Goal: Task Accomplishment & Management: Manage account settings

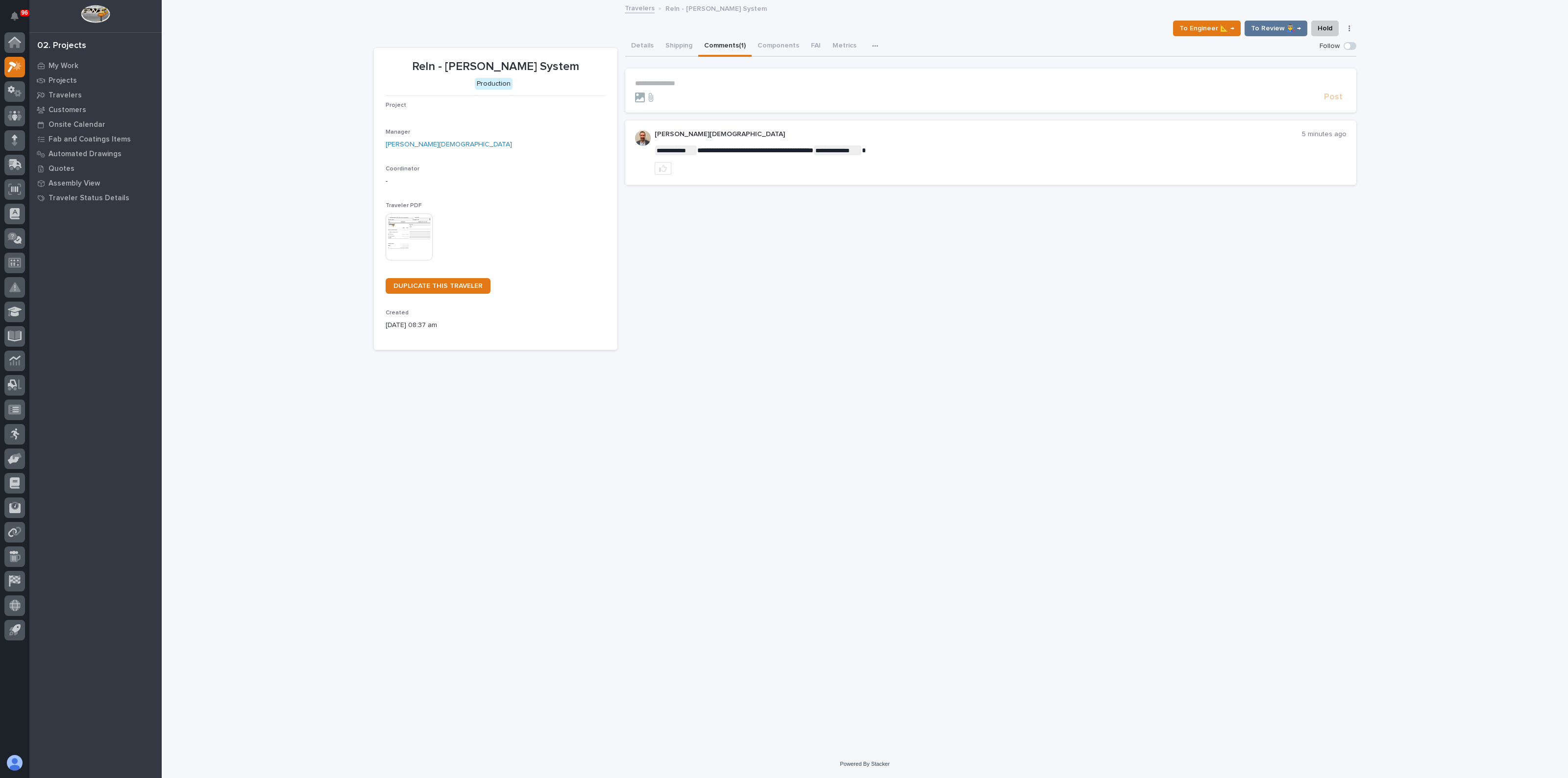
click at [404, 225] on img at bounding box center [409, 237] width 47 height 47
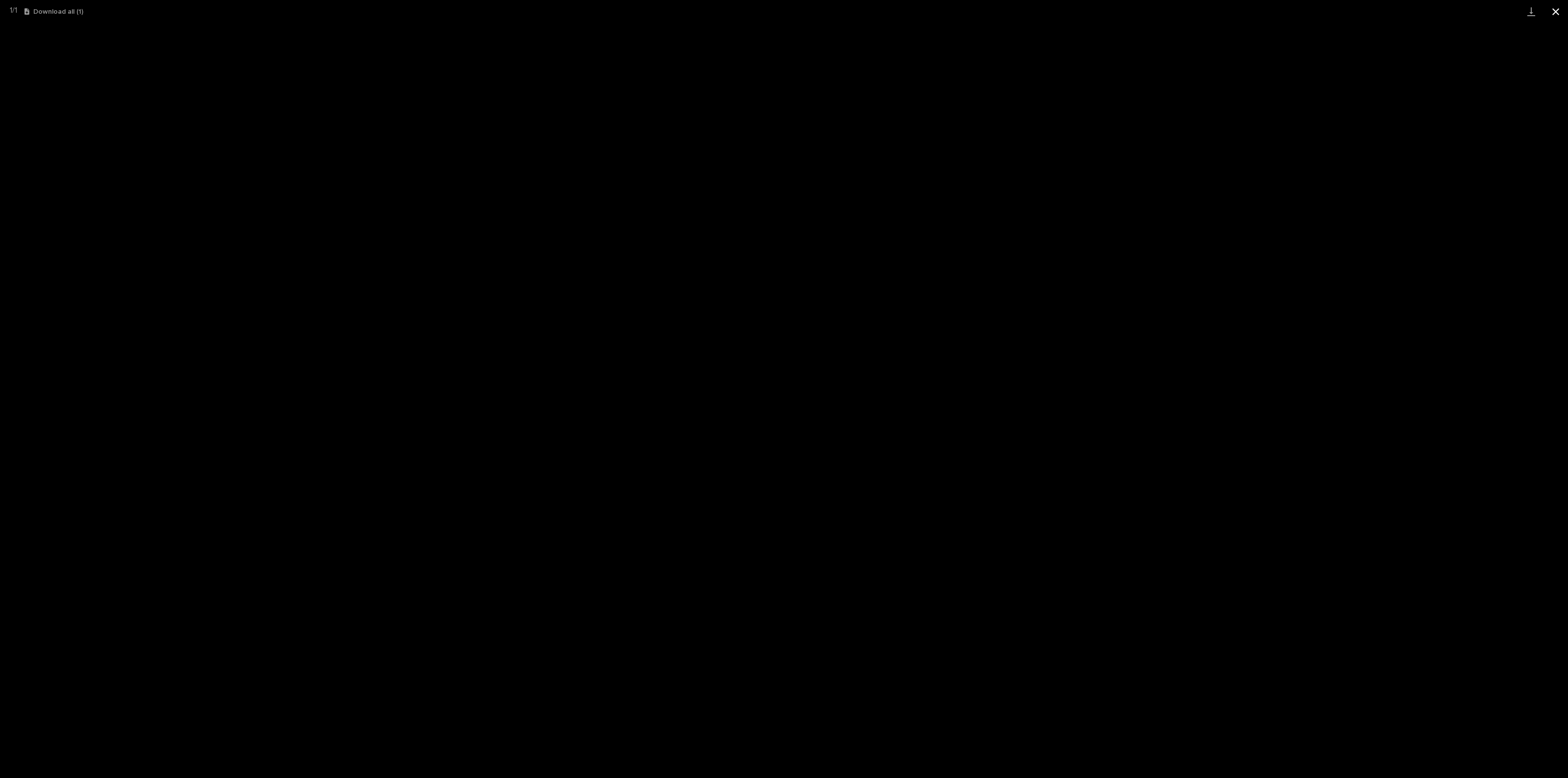
click at [1556, 8] on button "Close gallery" at bounding box center [1555, 12] width 24 height 23
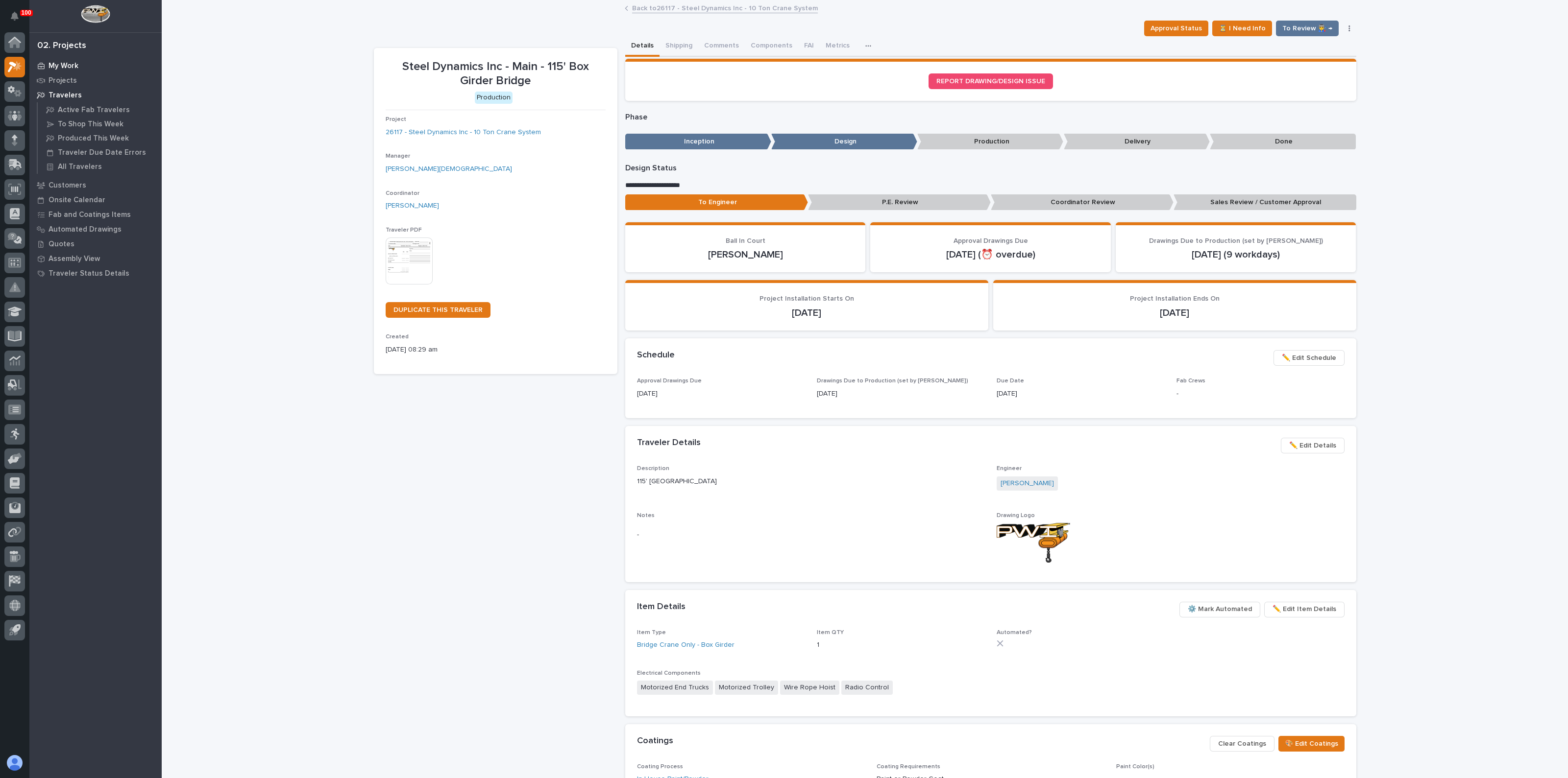
click at [67, 68] on p "My Work" at bounding box center [64, 66] width 30 height 9
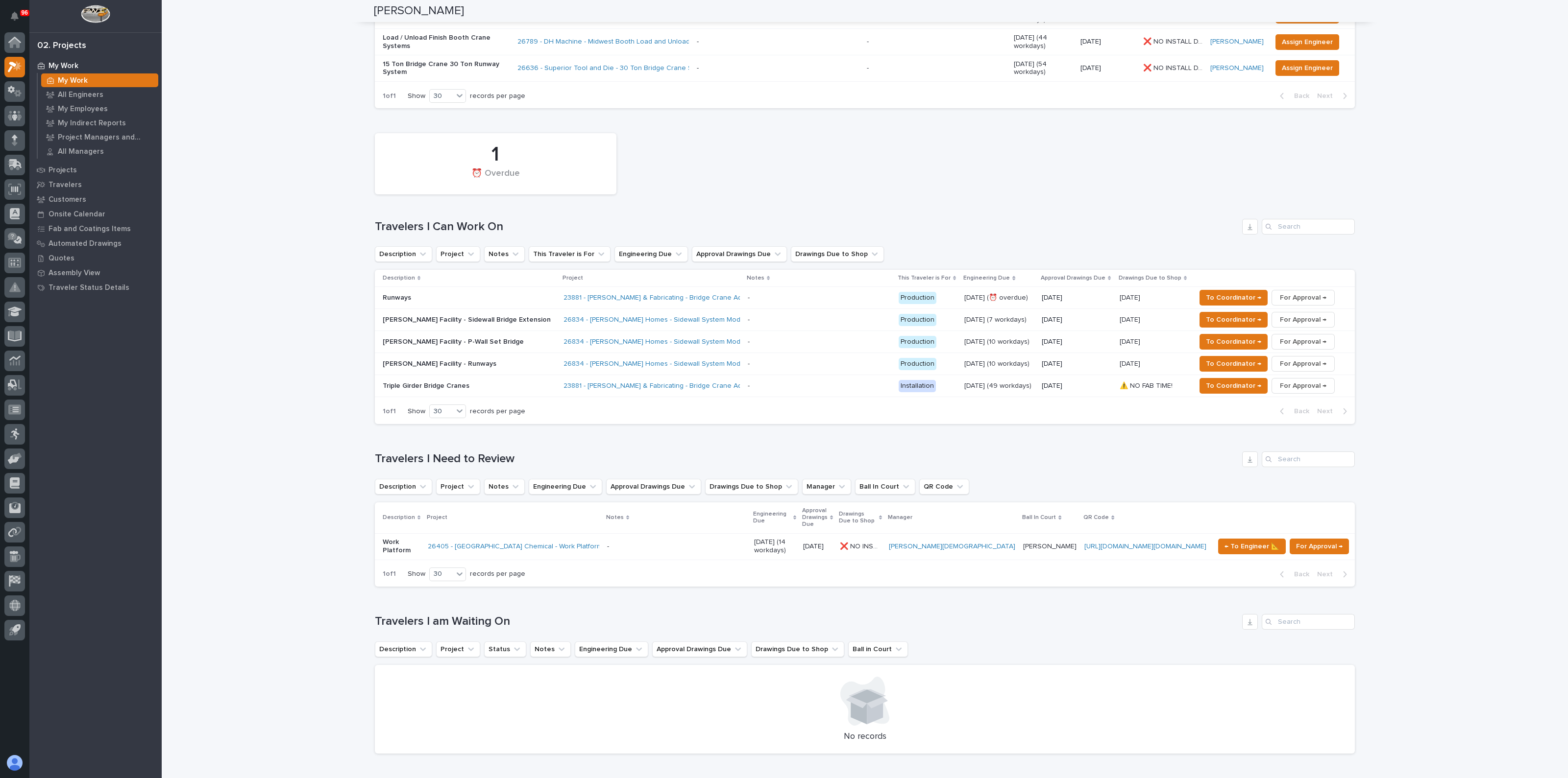
scroll to position [122, 0]
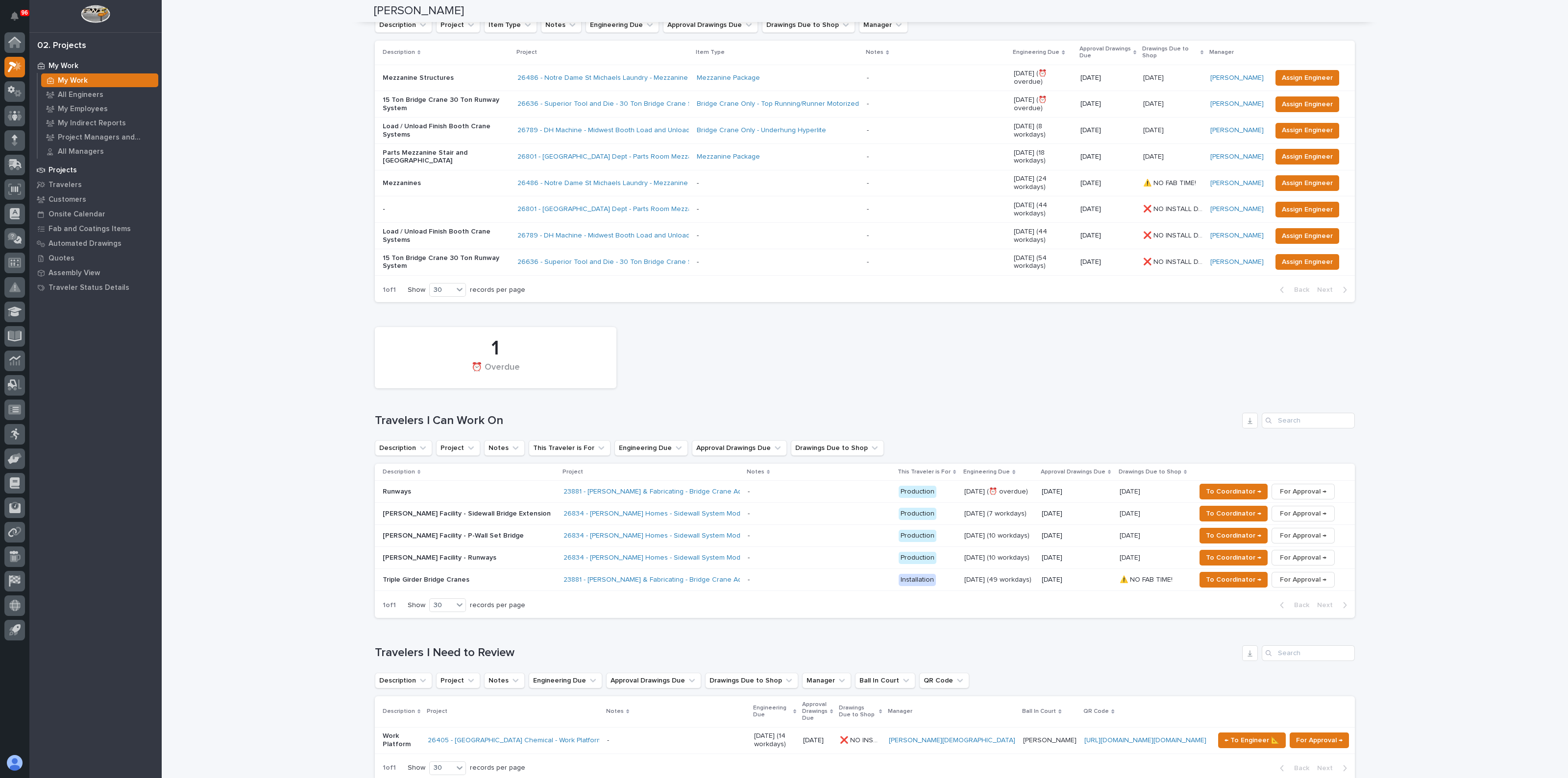
click at [60, 163] on div "Projects" at bounding box center [95, 170] width 127 height 13
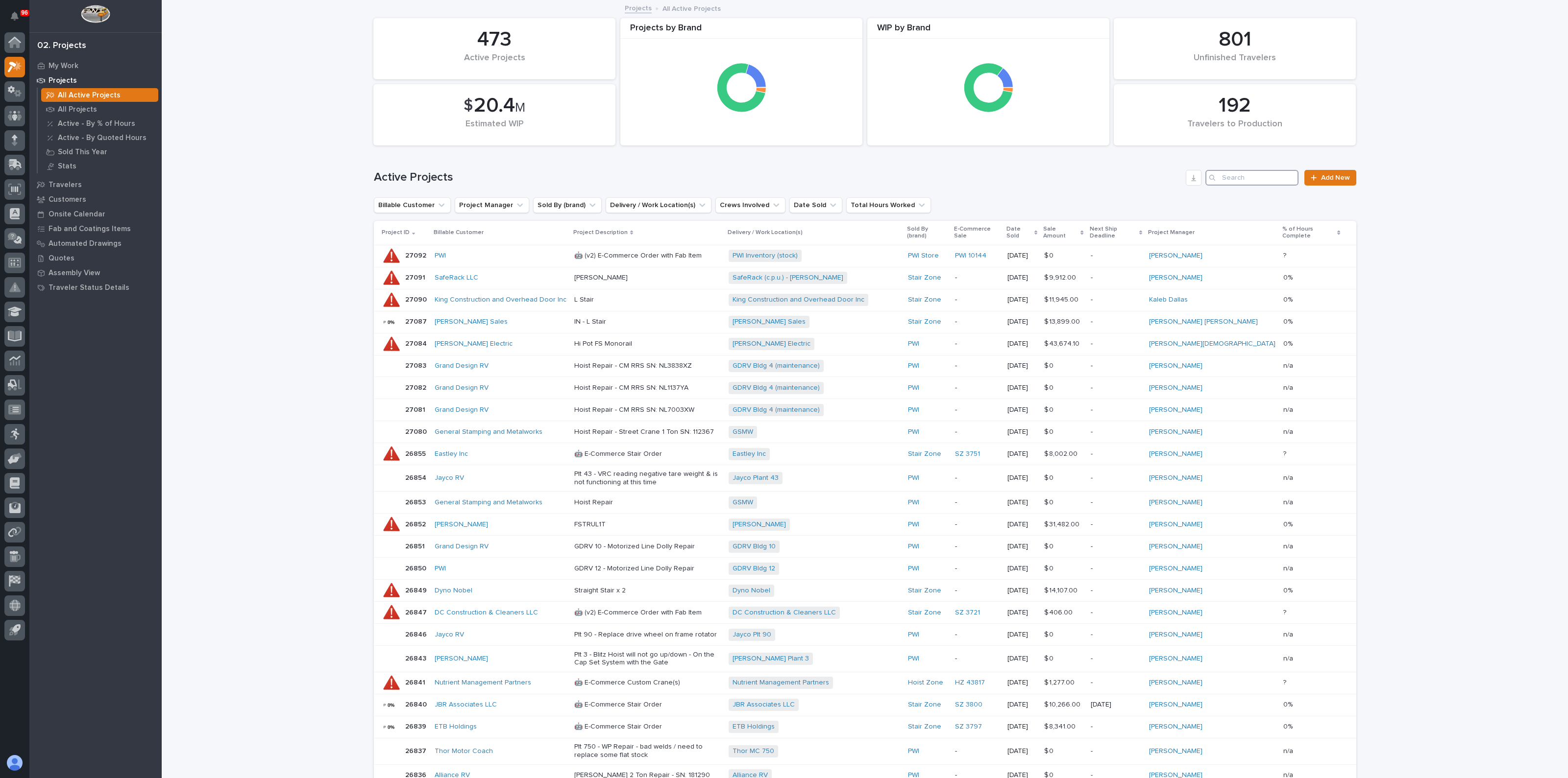
click at [1261, 181] on input "Search" at bounding box center [1252, 177] width 93 height 16
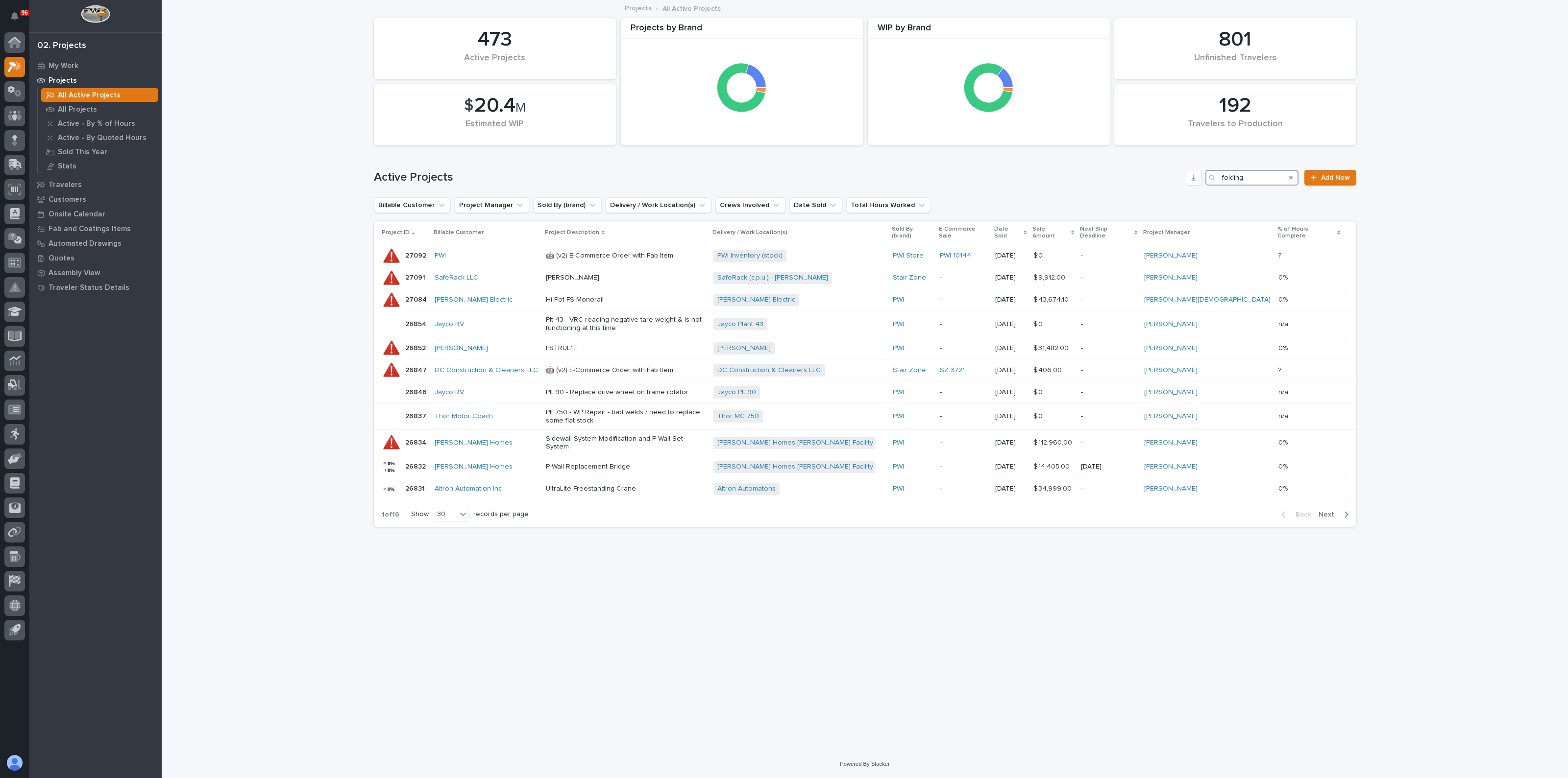
type input "folding"
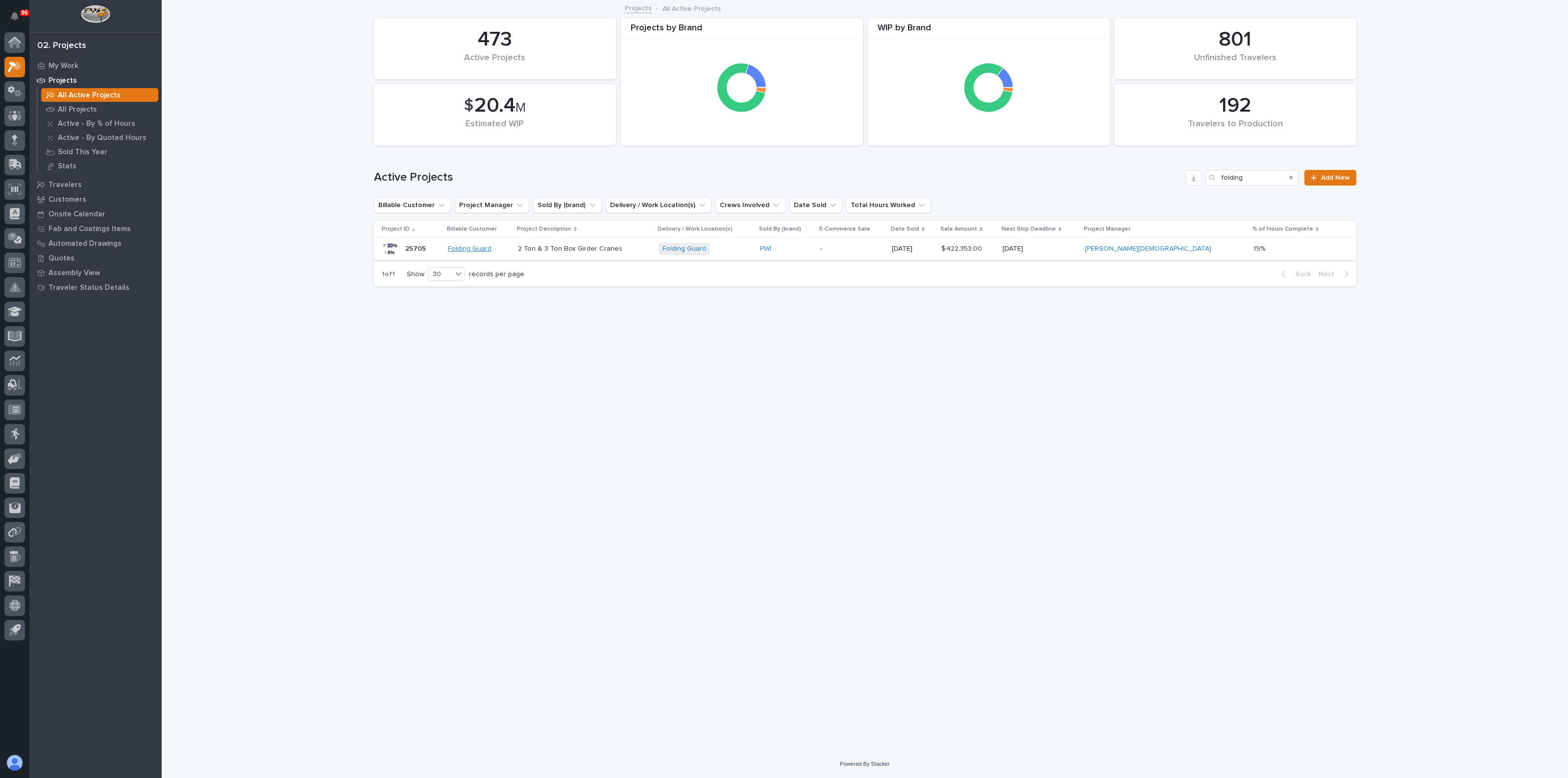
click at [484, 249] on link "Folding Guard" at bounding box center [469, 249] width 44 height 8
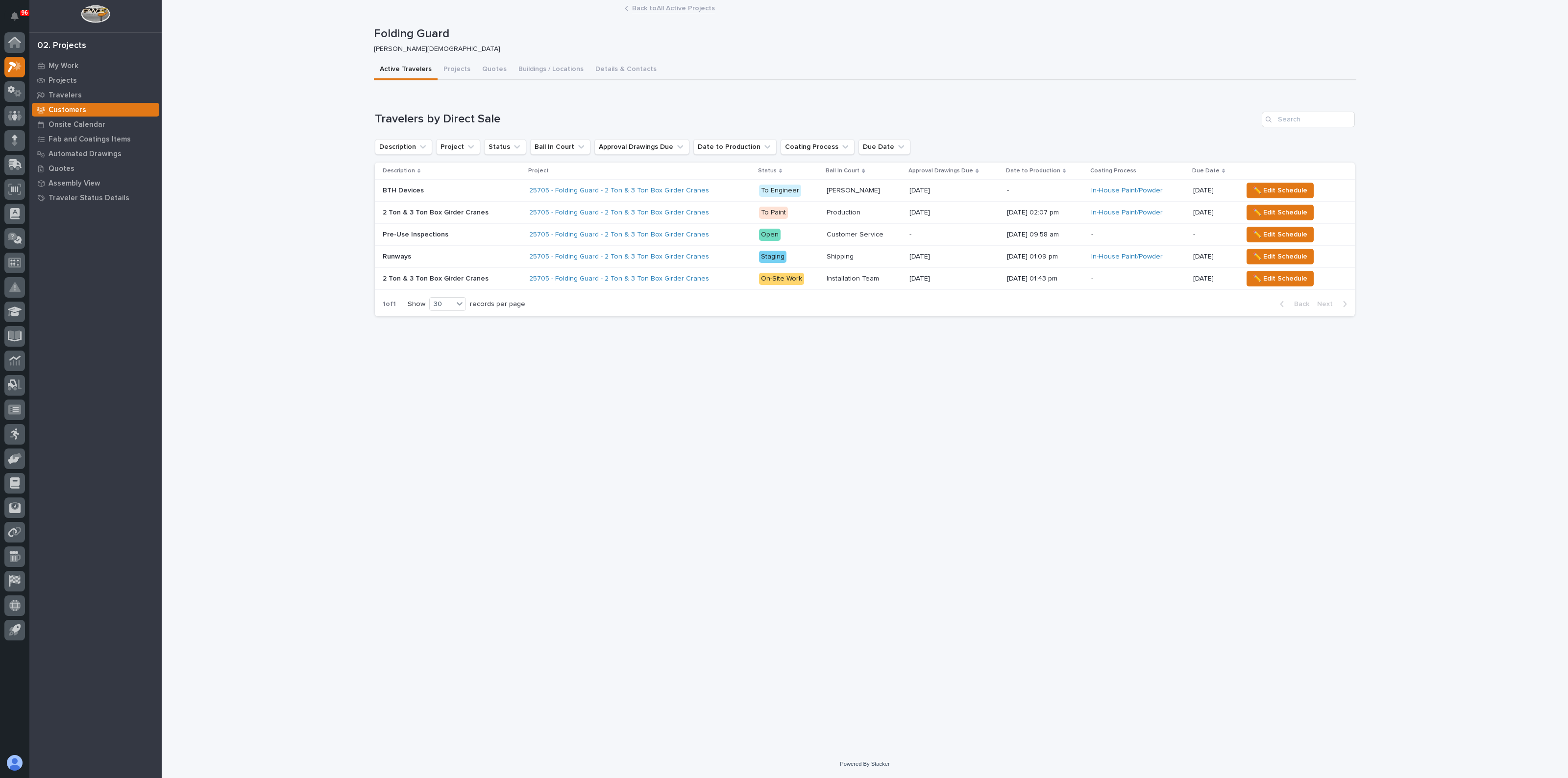
click at [448, 191] on p at bounding box center [452, 191] width 139 height 8
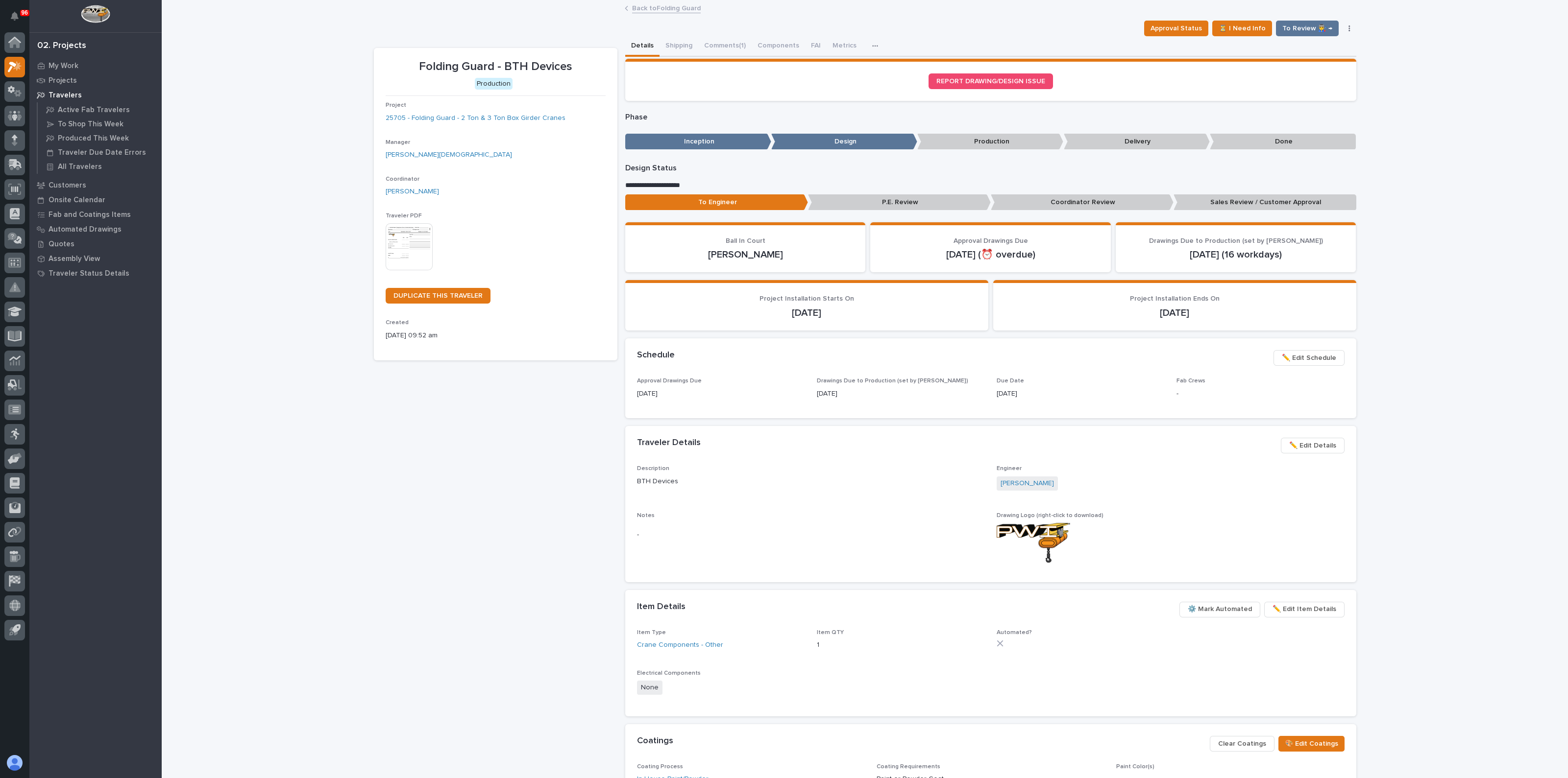
click at [1230, 197] on p "Sales Review / Customer Approval" at bounding box center [1264, 202] width 182 height 16
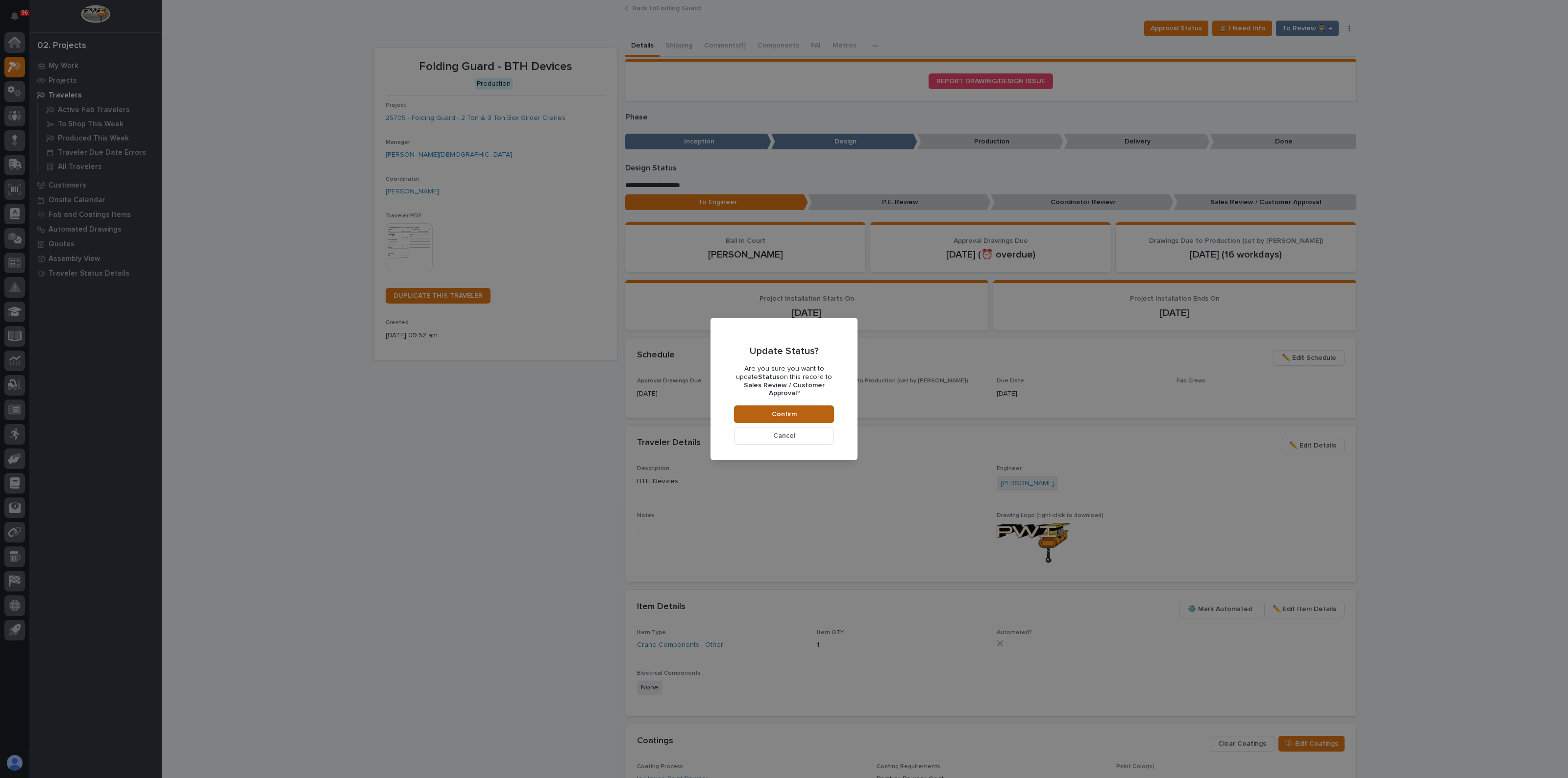
click at [780, 410] on span "Confirm" at bounding box center [784, 414] width 25 height 9
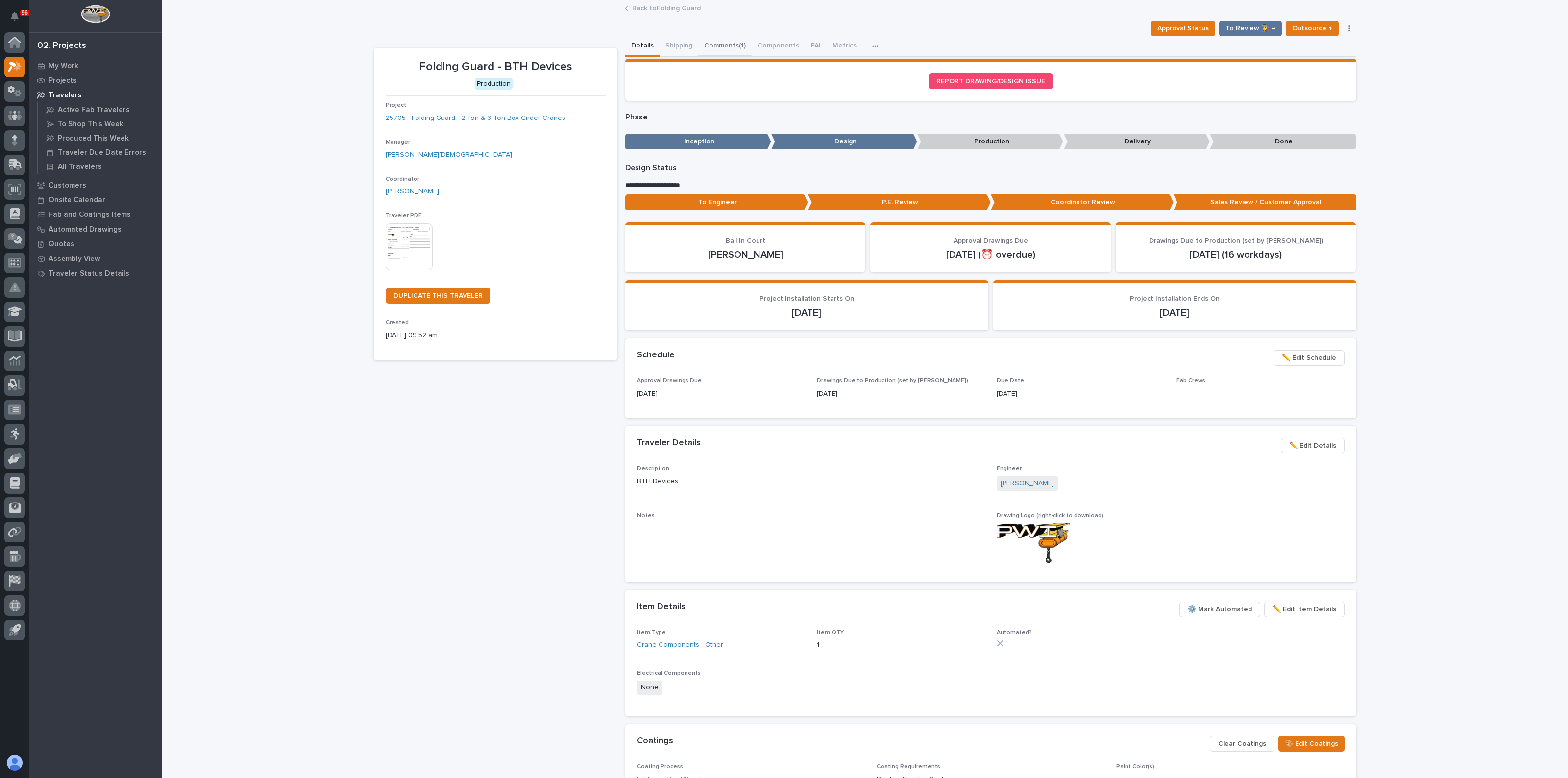
click at [728, 44] on button "Comments (1)" at bounding box center [725, 46] width 54 height 21
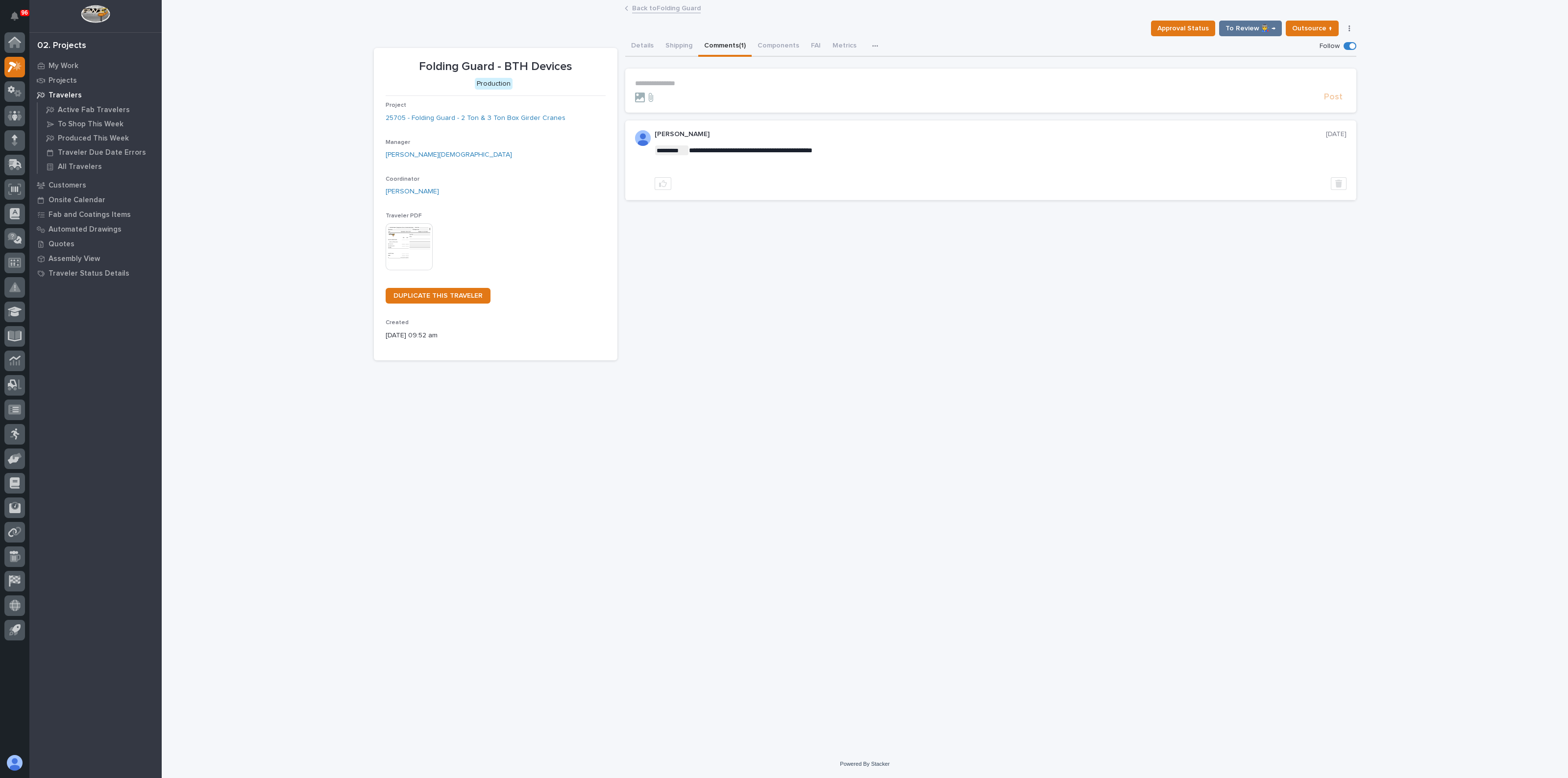
click at [814, 260] on div "**********" at bounding box center [991, 198] width 731 height 325
click at [637, 41] on button "Details" at bounding box center [642, 46] width 34 height 21
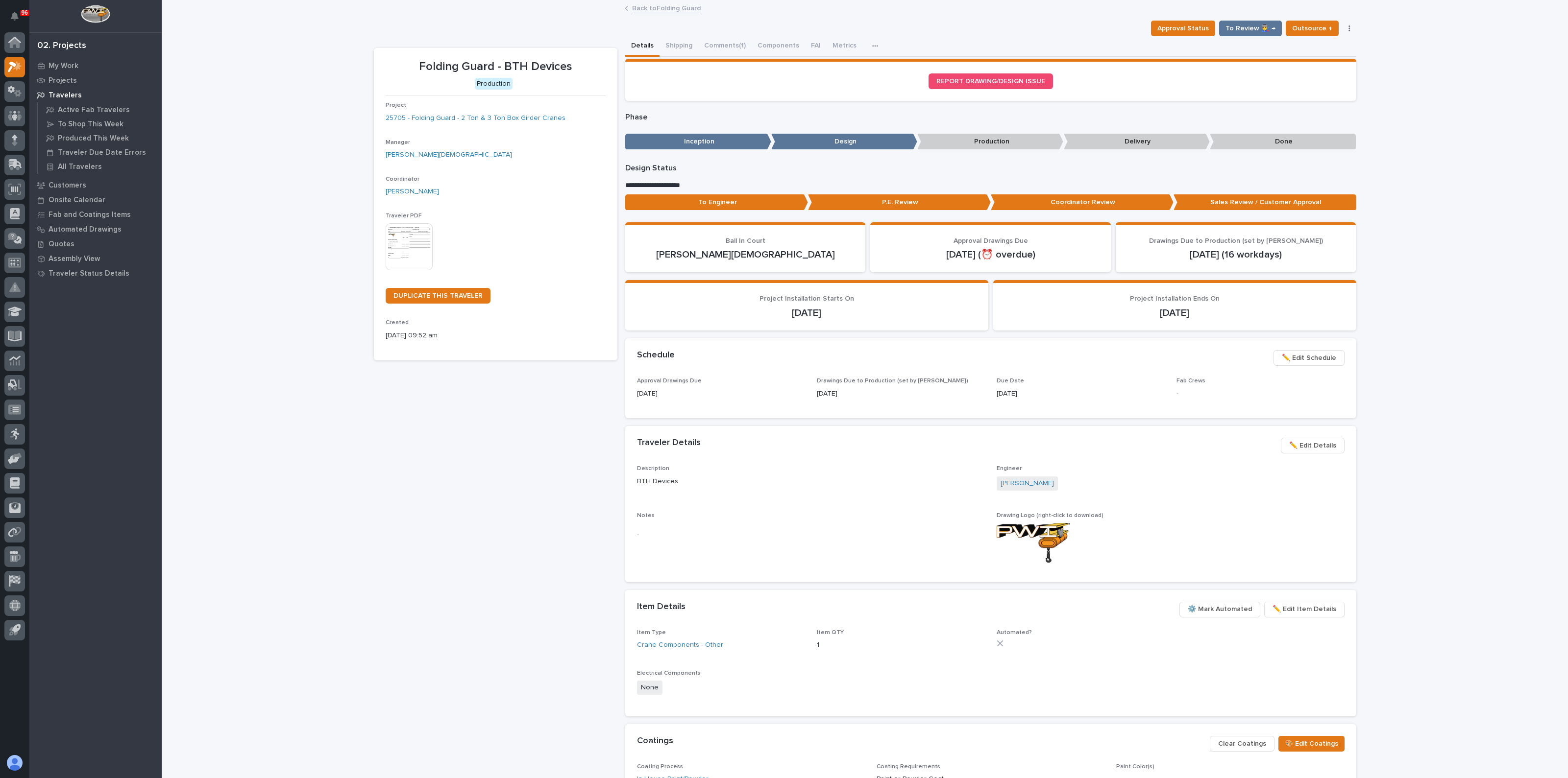
click at [301, 433] on div "Loading... Saving… Loading... Saving… Folding Guard - BTH Devices Approval Stat…" at bounding box center [864, 463] width 1407 height 925
click at [203, 484] on div "Loading... Saving… Loading... Saving… Folding Guard - BTH Devices Approval Stat…" at bounding box center [864, 463] width 1407 height 925
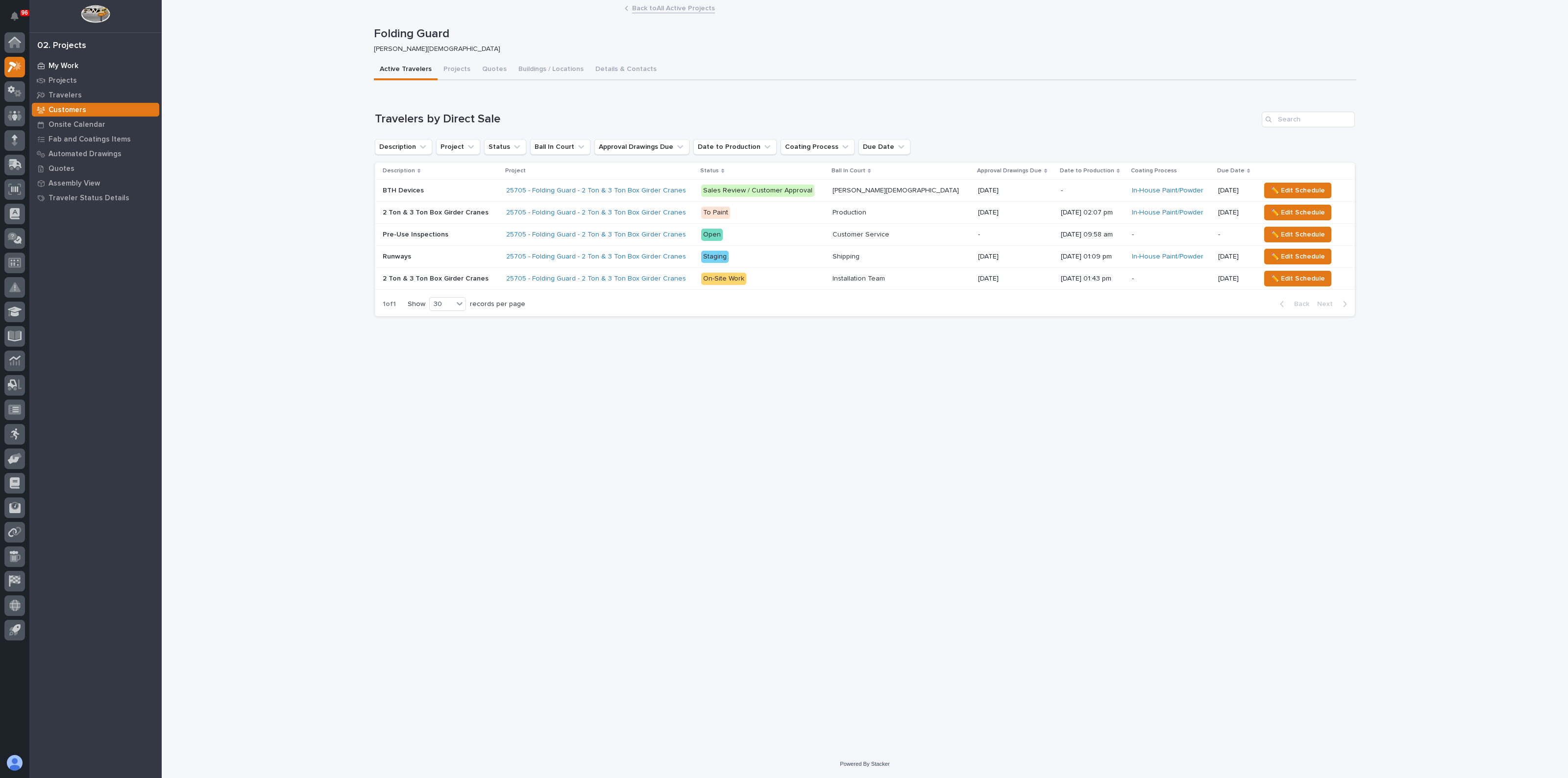
click at [61, 67] on p "My Work" at bounding box center [64, 66] width 30 height 9
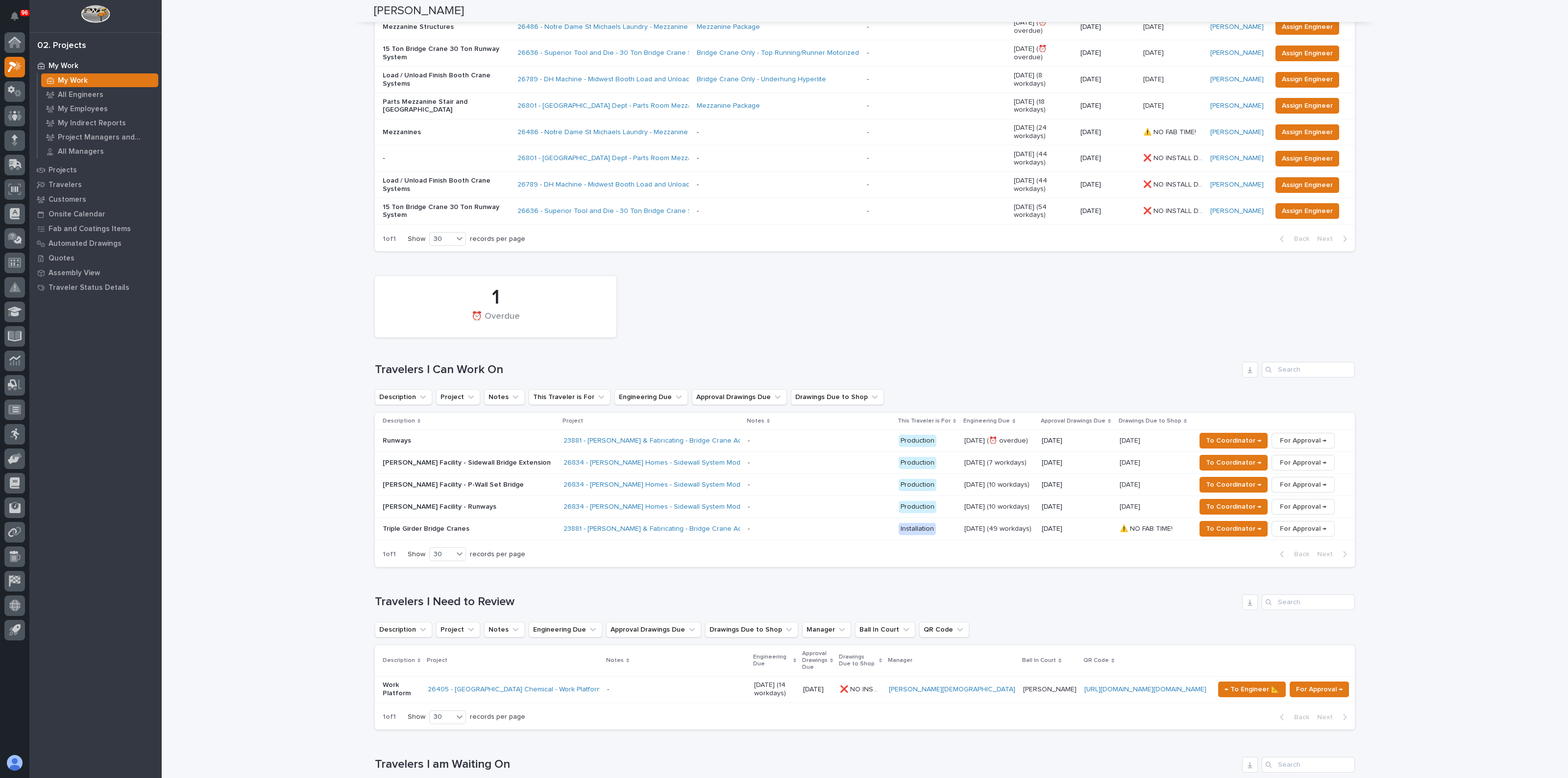
scroll to position [184, 0]
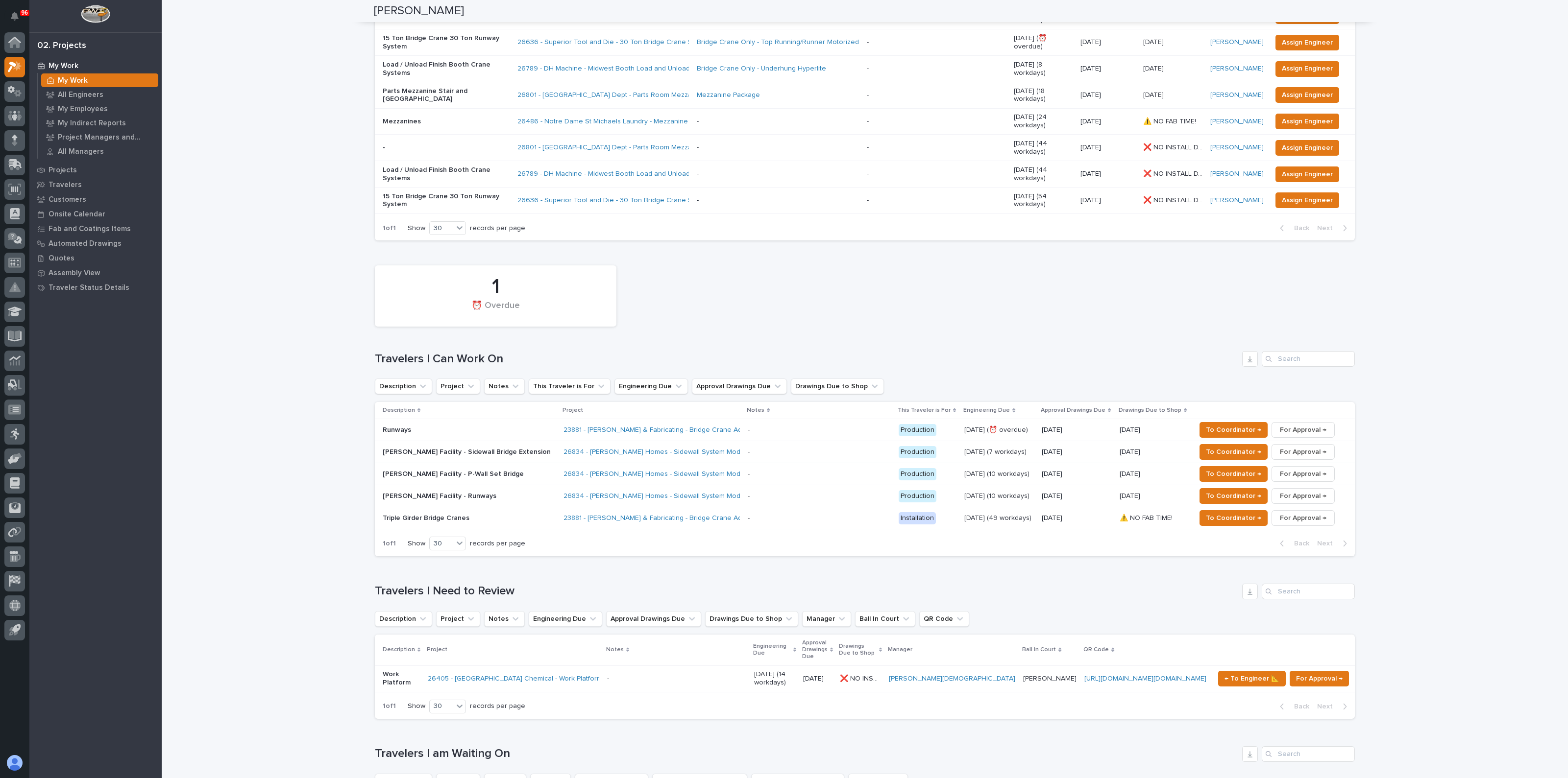
click at [576, 510] on div "23881 - Jomar Machining & Fabricating - Bridge Crane Addition" at bounding box center [651, 518] width 177 height 16
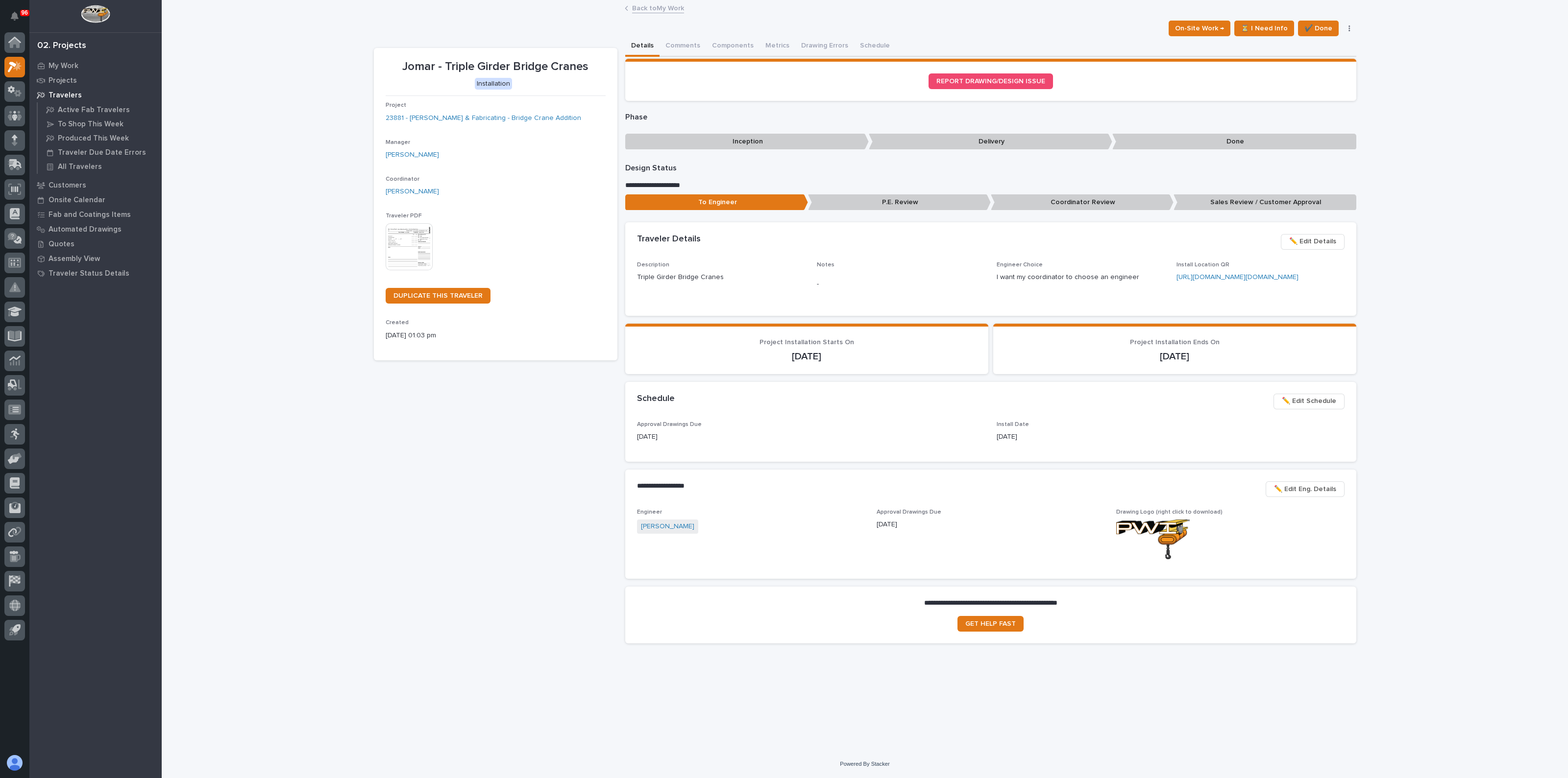
click at [409, 250] on img at bounding box center [409, 247] width 47 height 47
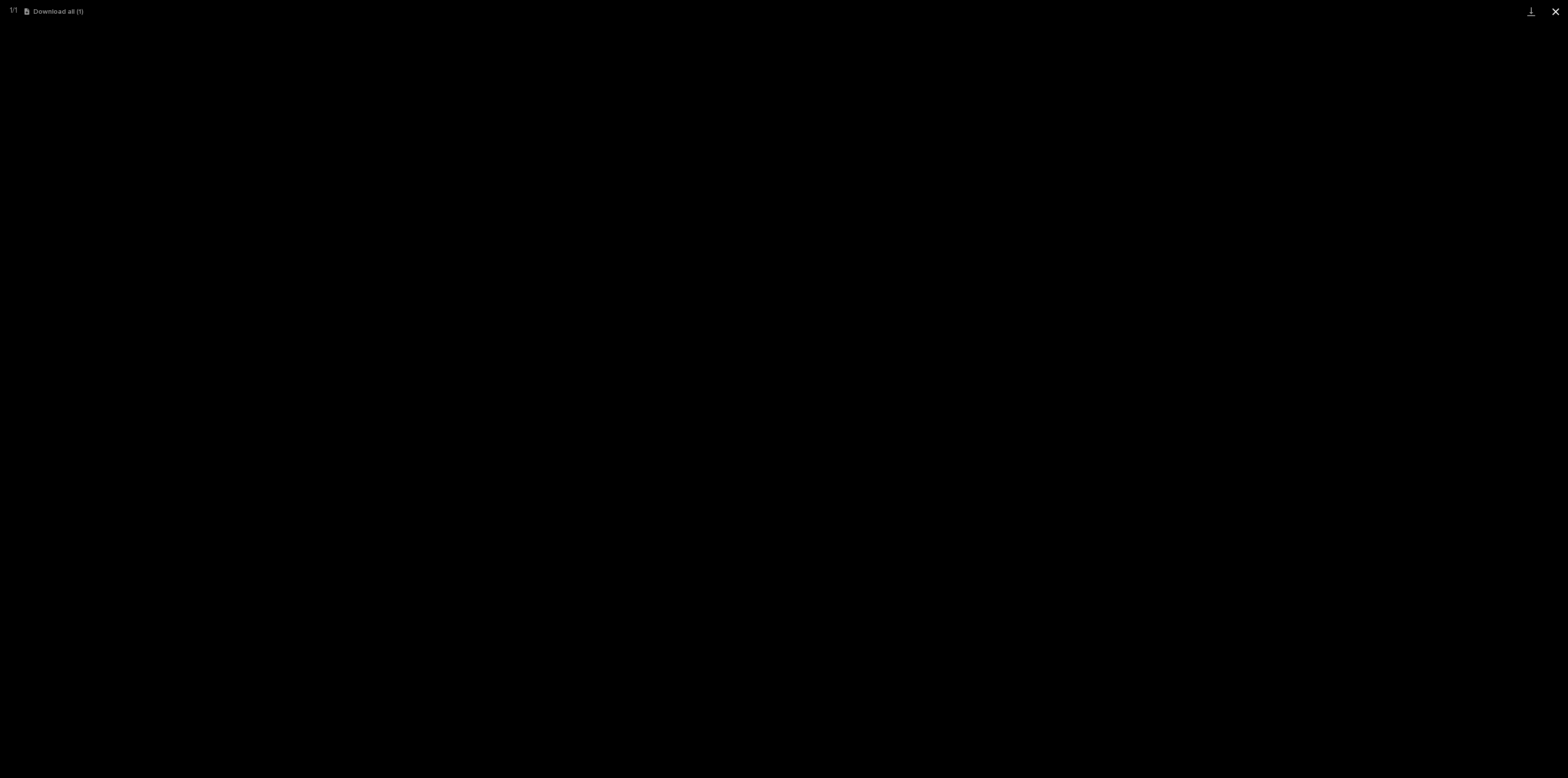
click at [1553, 11] on button "Close gallery" at bounding box center [1555, 12] width 24 height 23
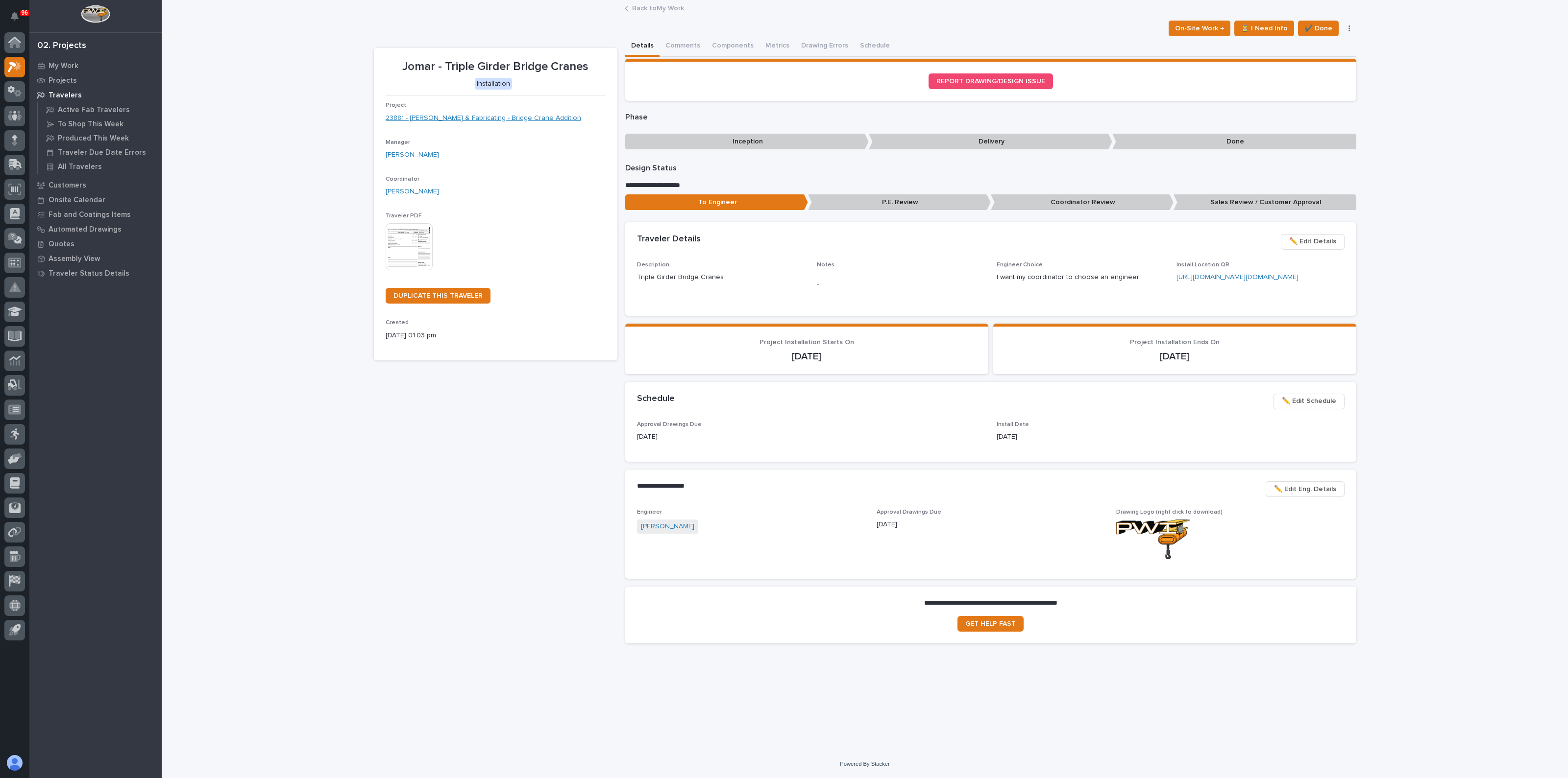
click at [519, 119] on link "23881 - Jomar Machining & Fabricating - Bridge Crane Addition" at bounding box center [484, 118] width 196 height 10
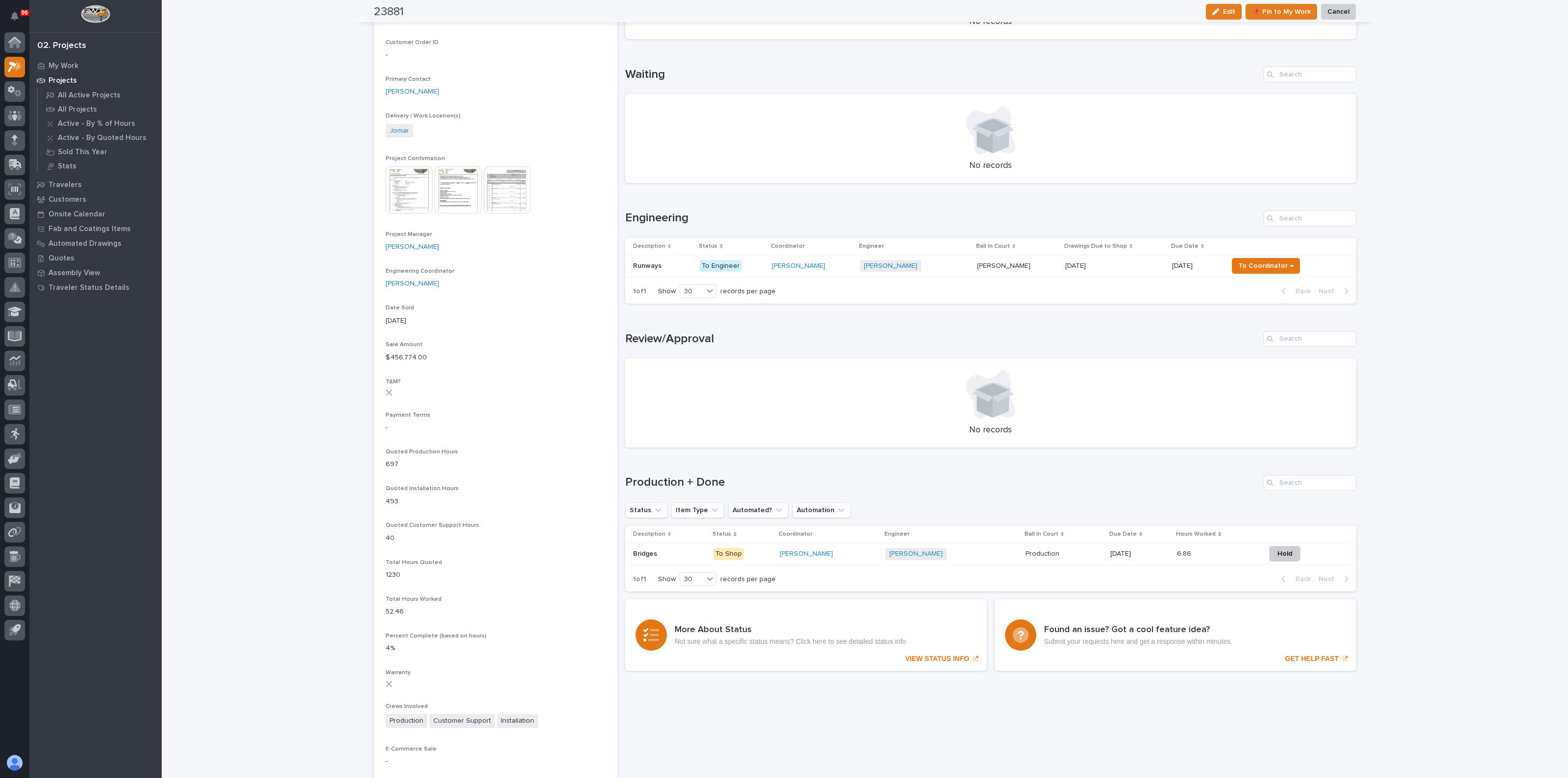
scroll to position [306, 0]
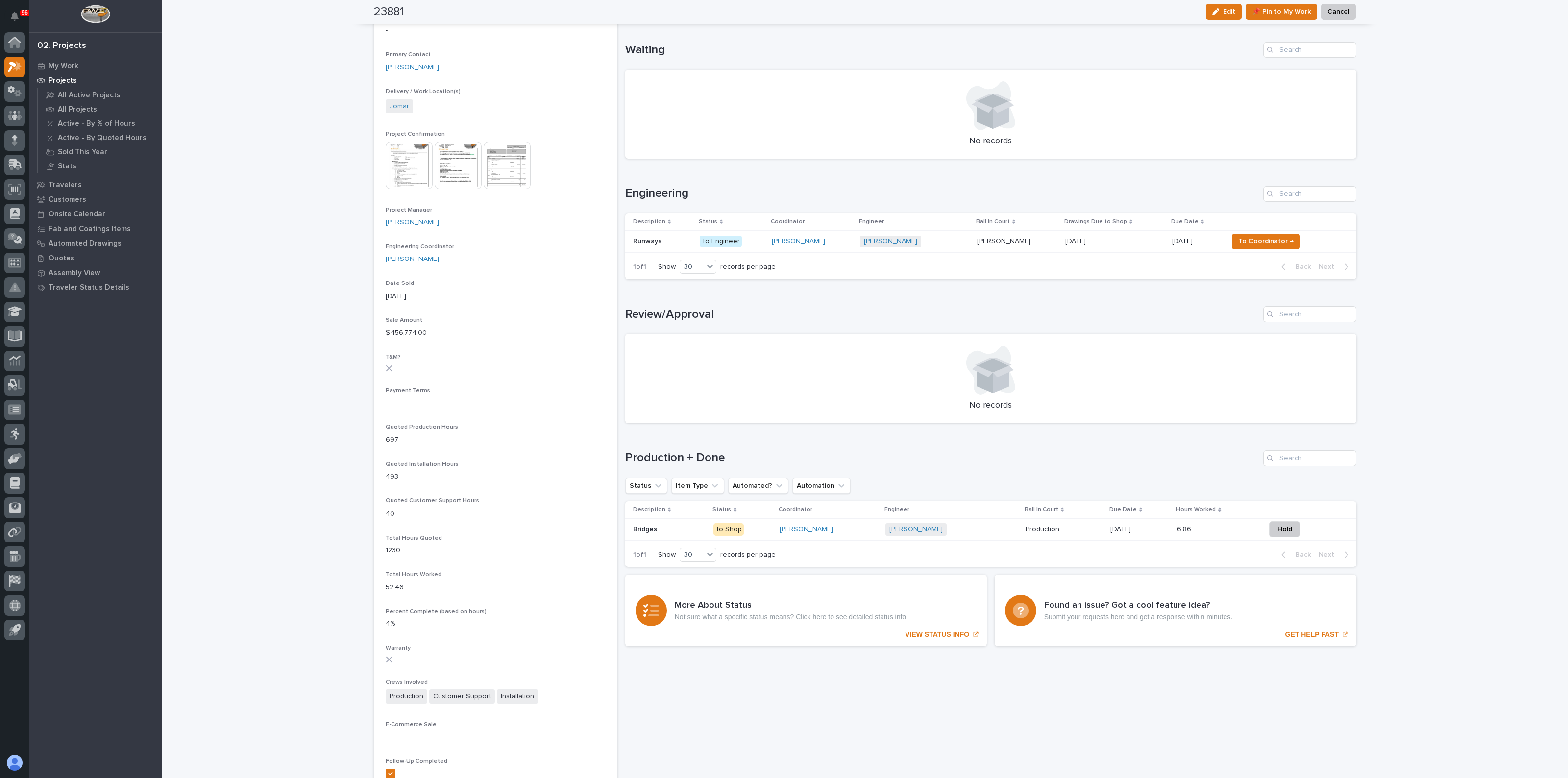
click at [673, 528] on p at bounding box center [669, 530] width 73 height 8
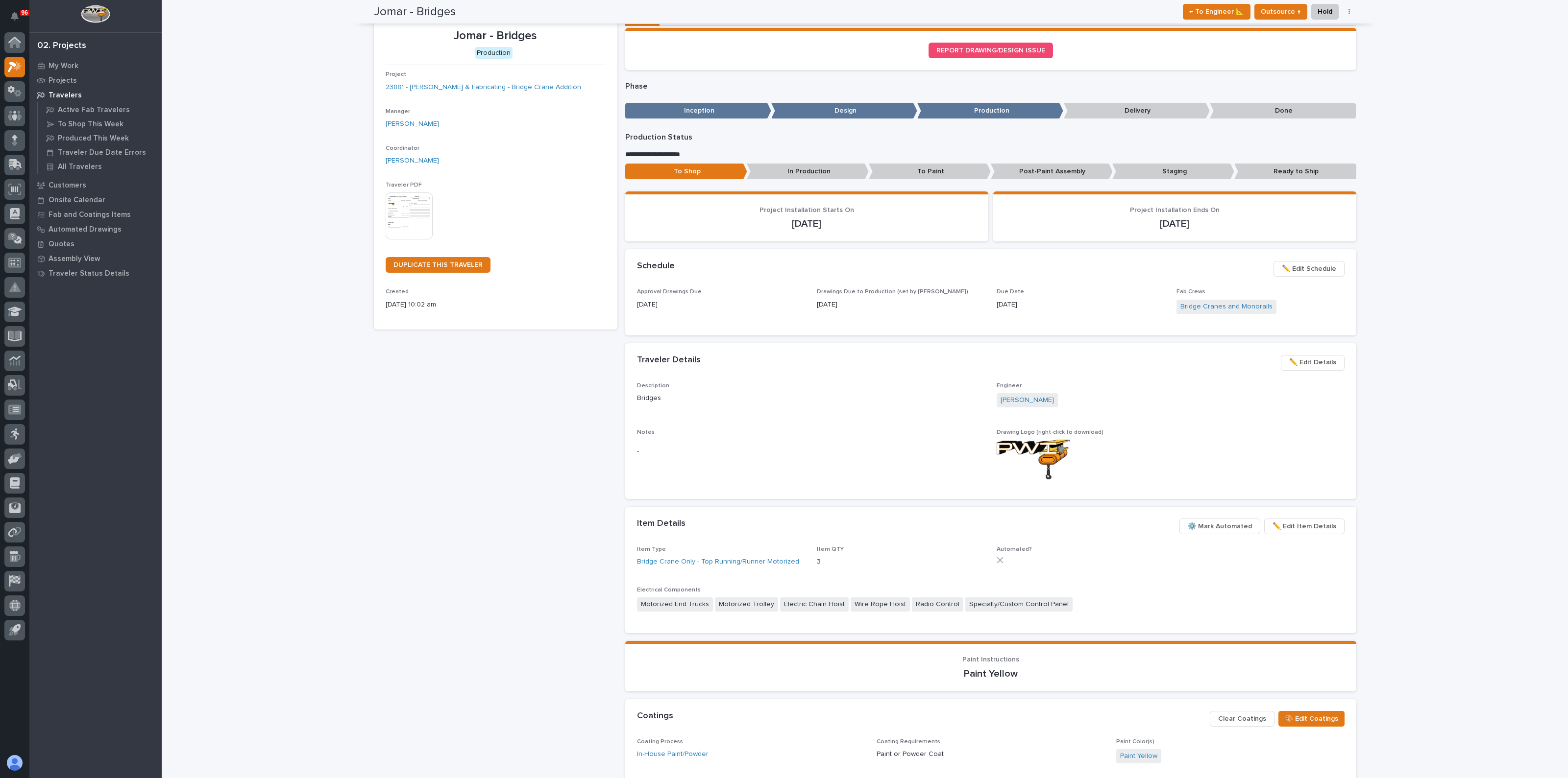
scroll to position [3, 0]
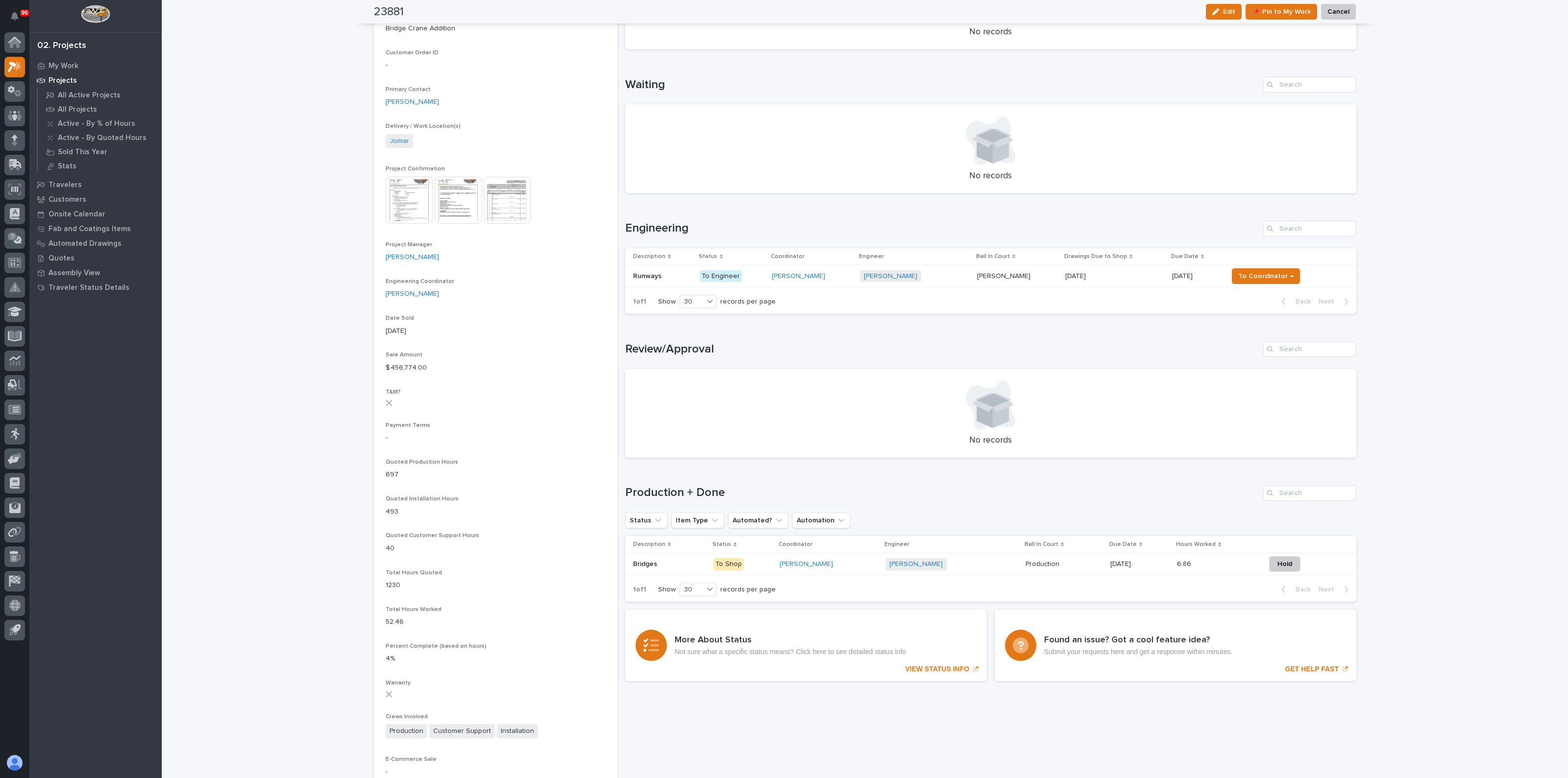
scroll to position [306, 0]
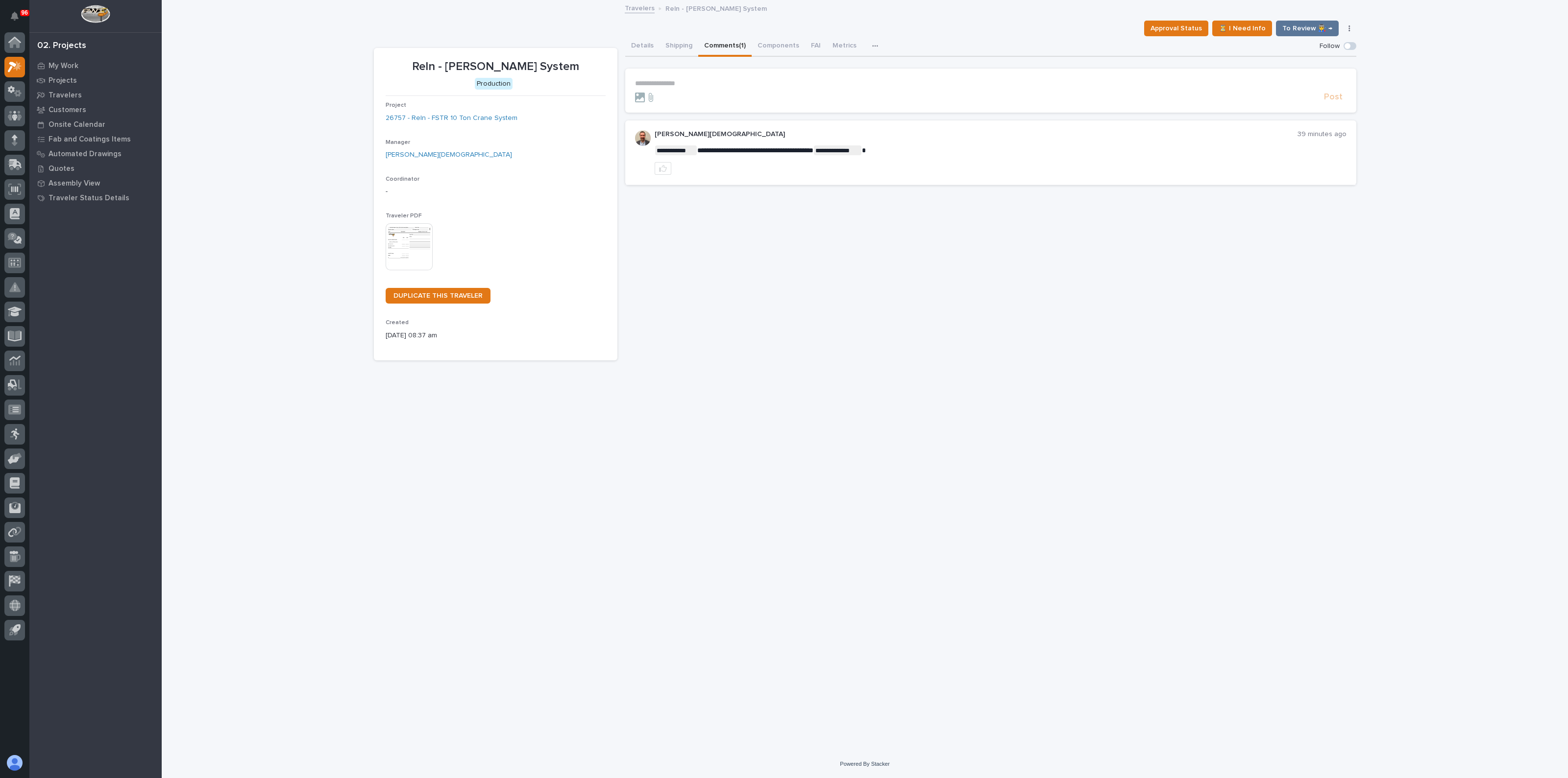
click at [347, 171] on div "**********" at bounding box center [864, 376] width 1407 height 750
click at [63, 65] on p "My Work" at bounding box center [64, 66] width 30 height 9
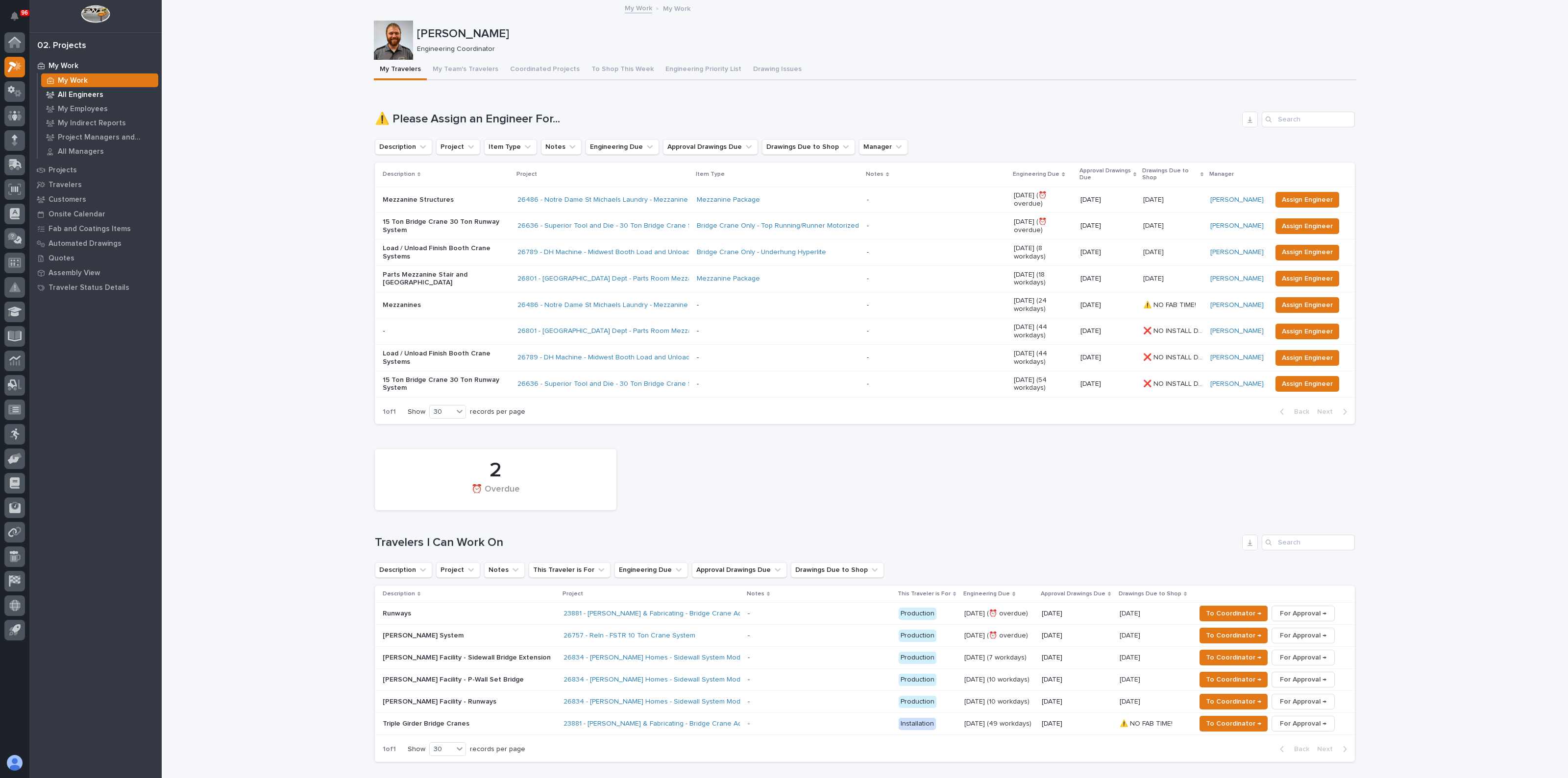
click at [90, 93] on p "All Engineers" at bounding box center [80, 95] width 45 height 9
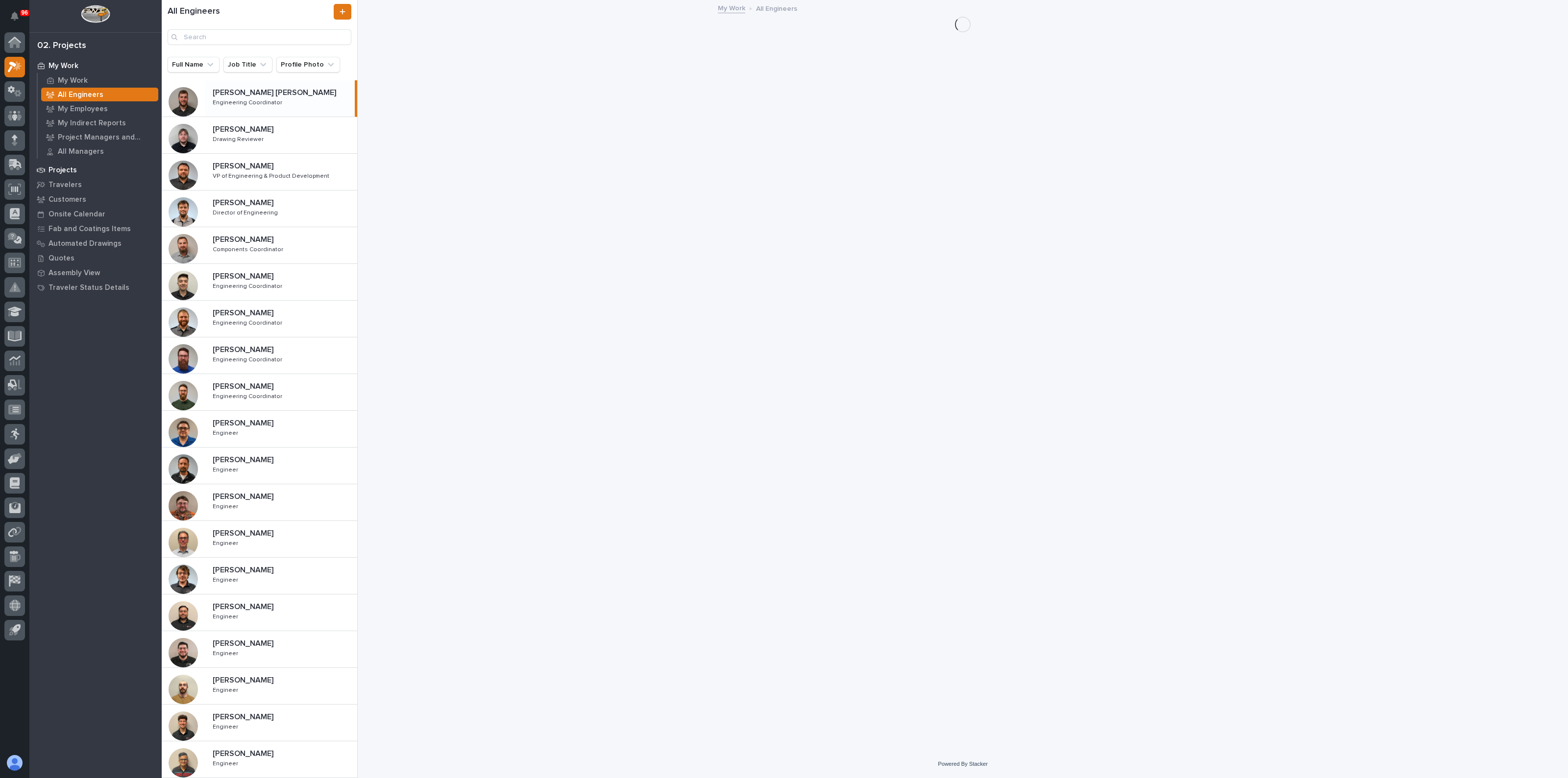
click at [60, 169] on p "Projects" at bounding box center [63, 171] width 28 height 9
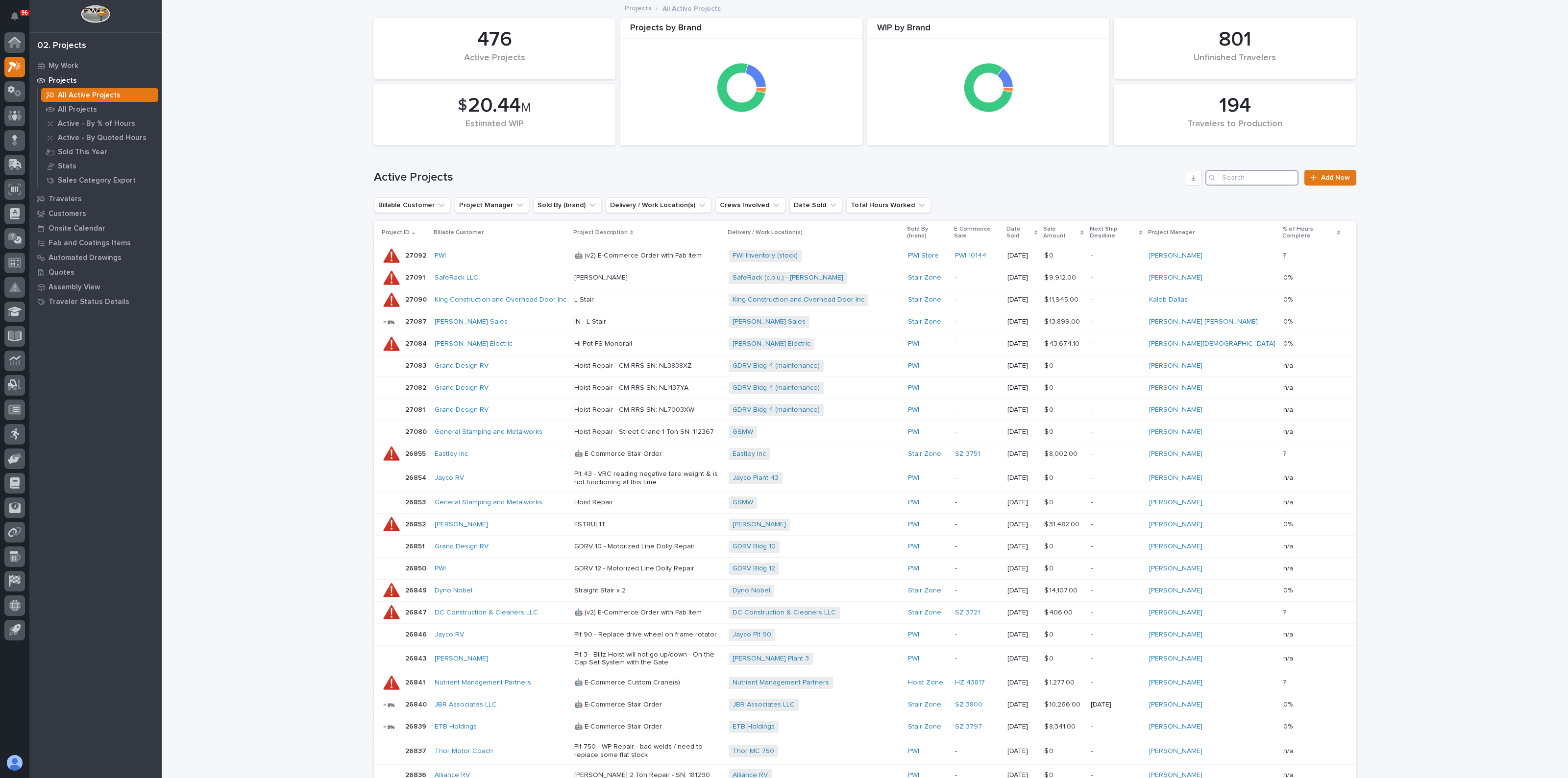
click at [1260, 171] on input "Search" at bounding box center [1252, 177] width 93 height 16
type input "compass"
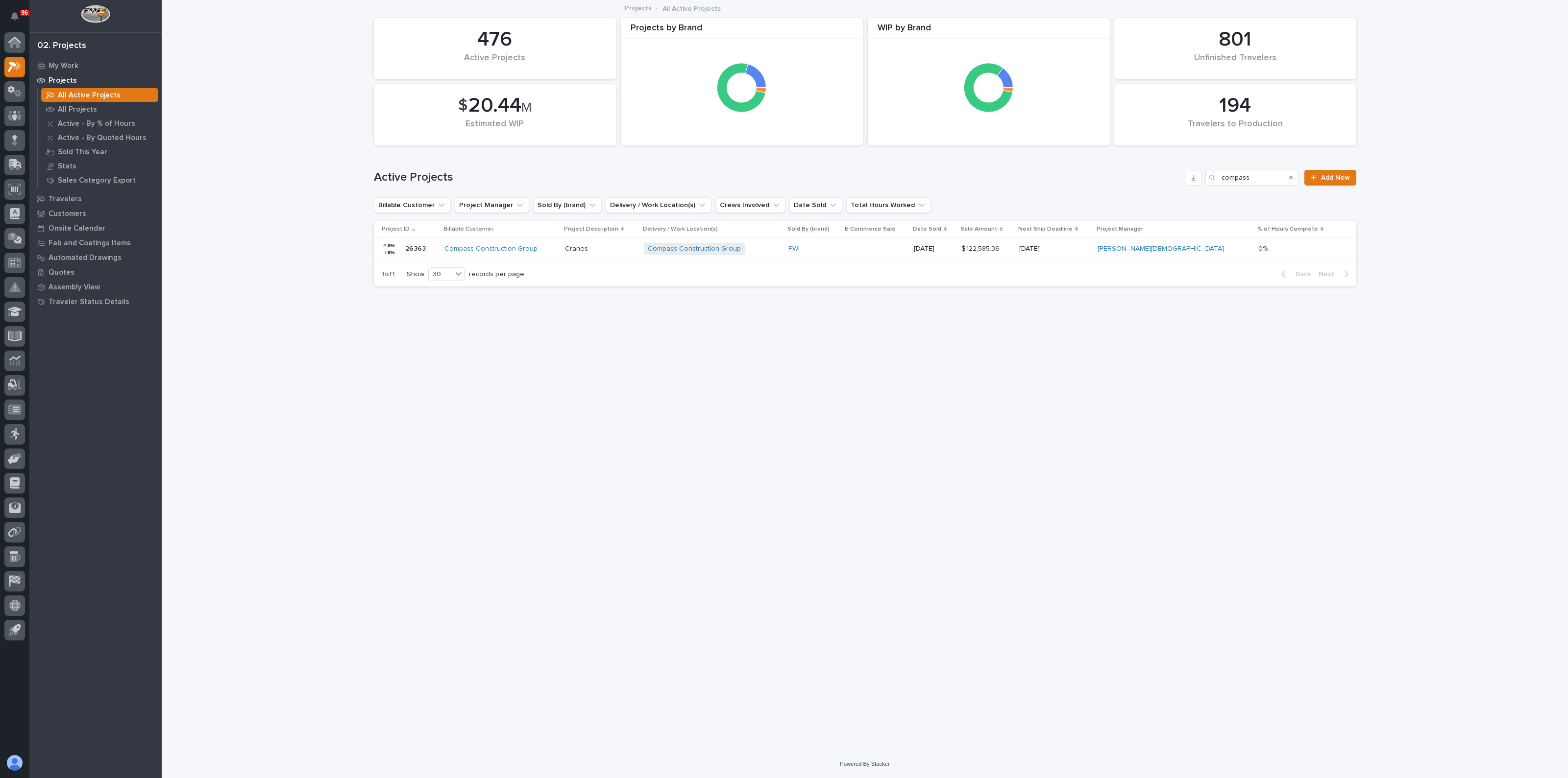
click at [484, 243] on div "Compass Construction Group" at bounding box center [500, 248] width 113 height 16
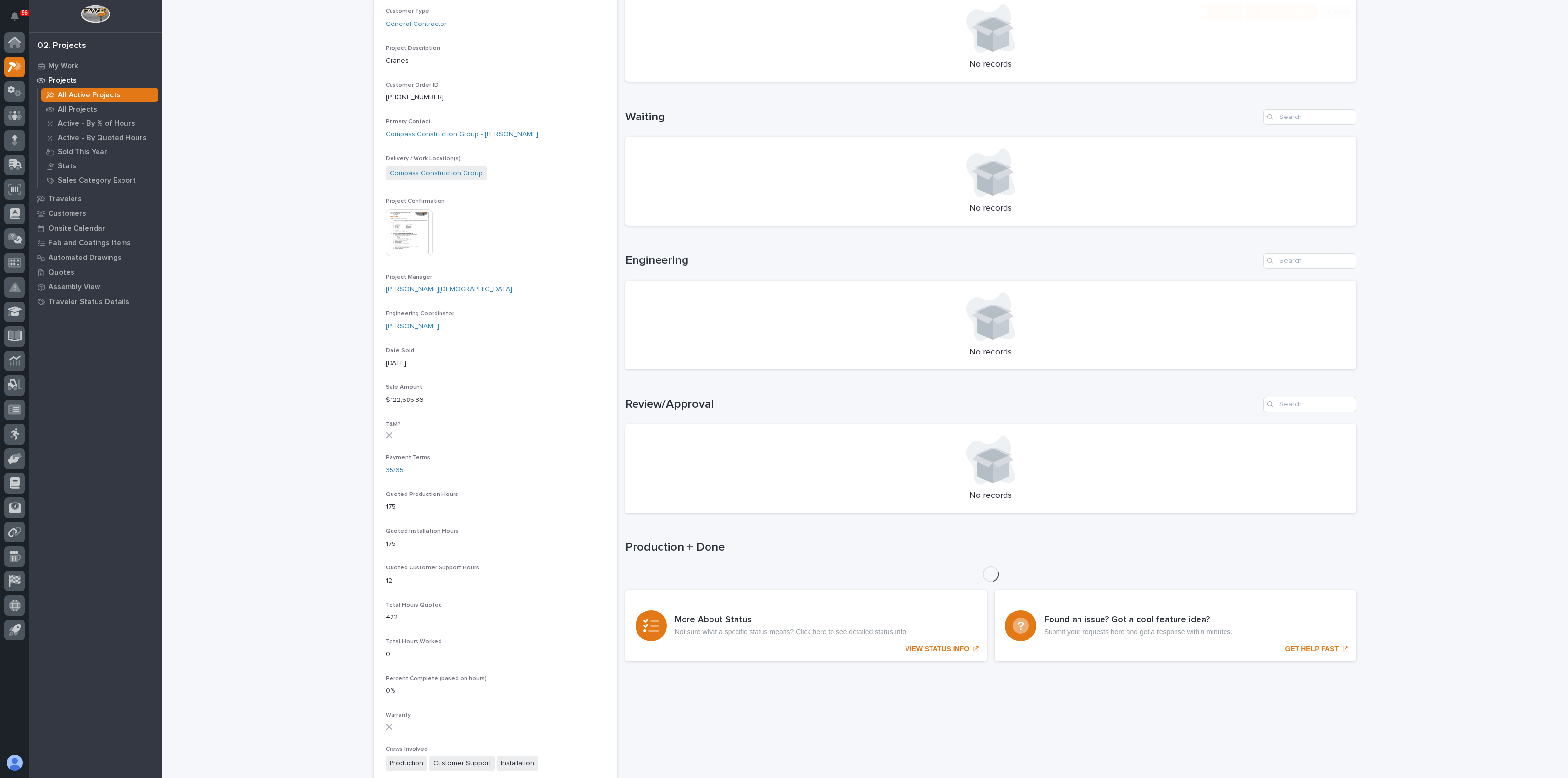
scroll to position [306, 0]
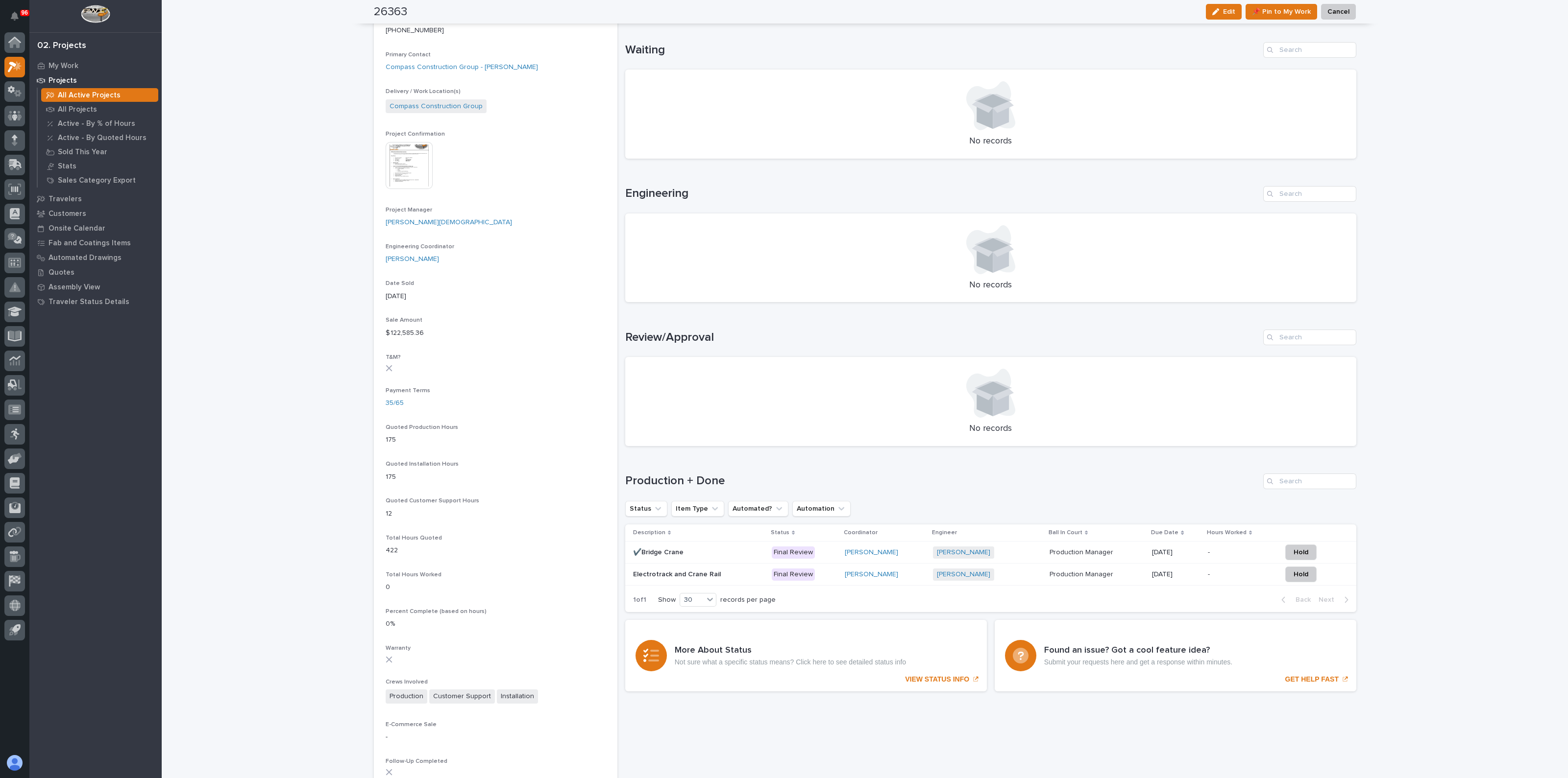
drag, startPoint x: 781, startPoint y: 297, endPoint x: 766, endPoint y: 292, distance: 15.8
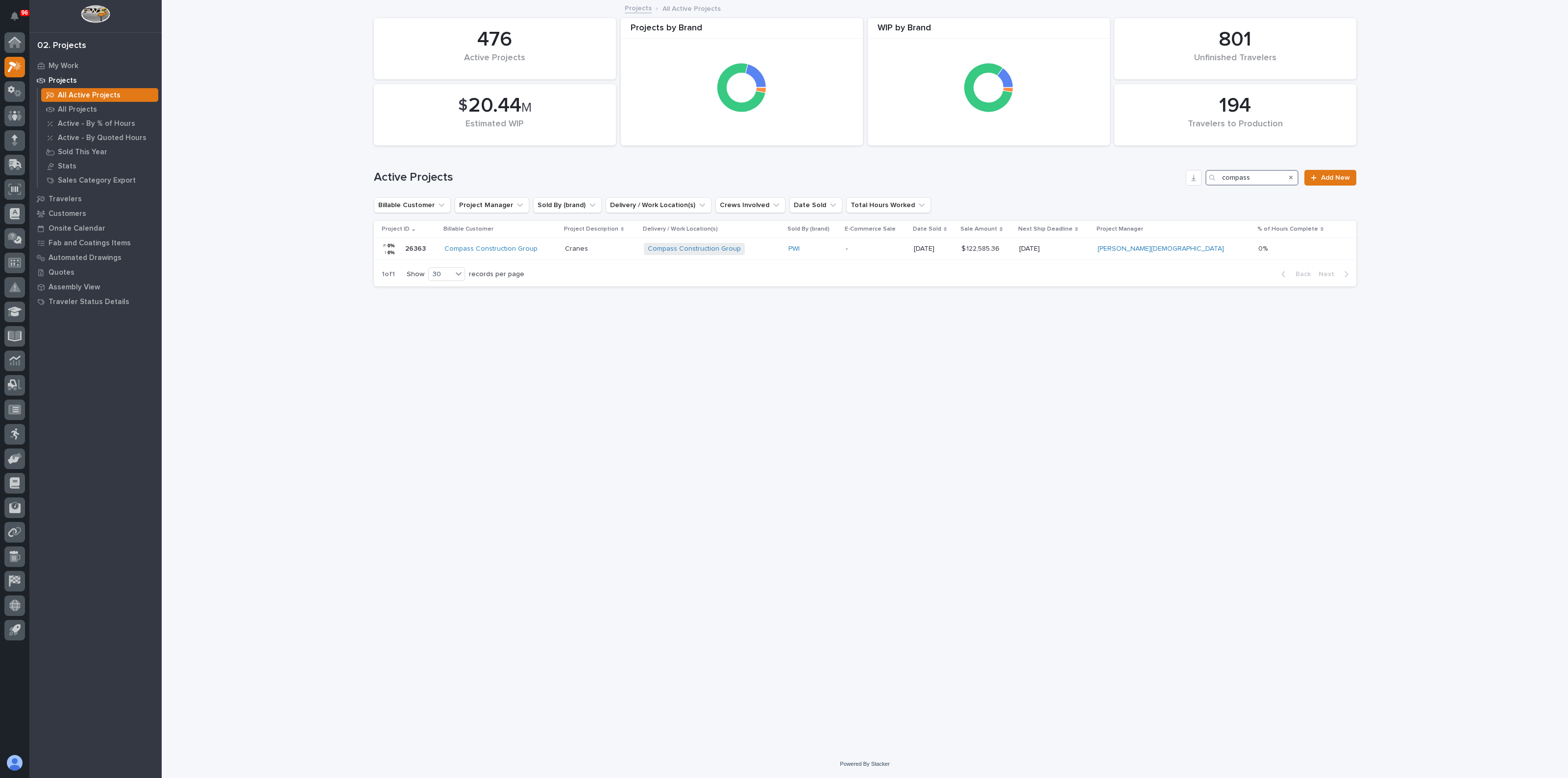
drag, startPoint x: 1272, startPoint y: 176, endPoint x: 1122, endPoint y: 178, distance: 150.0
click at [1122, 178] on div "Active Projects compass Add New" at bounding box center [865, 177] width 982 height 16
type input "reln"
click at [559, 241] on div "FSTR 10 Ton Crane System" at bounding box center [578, 248] width 112 height 16
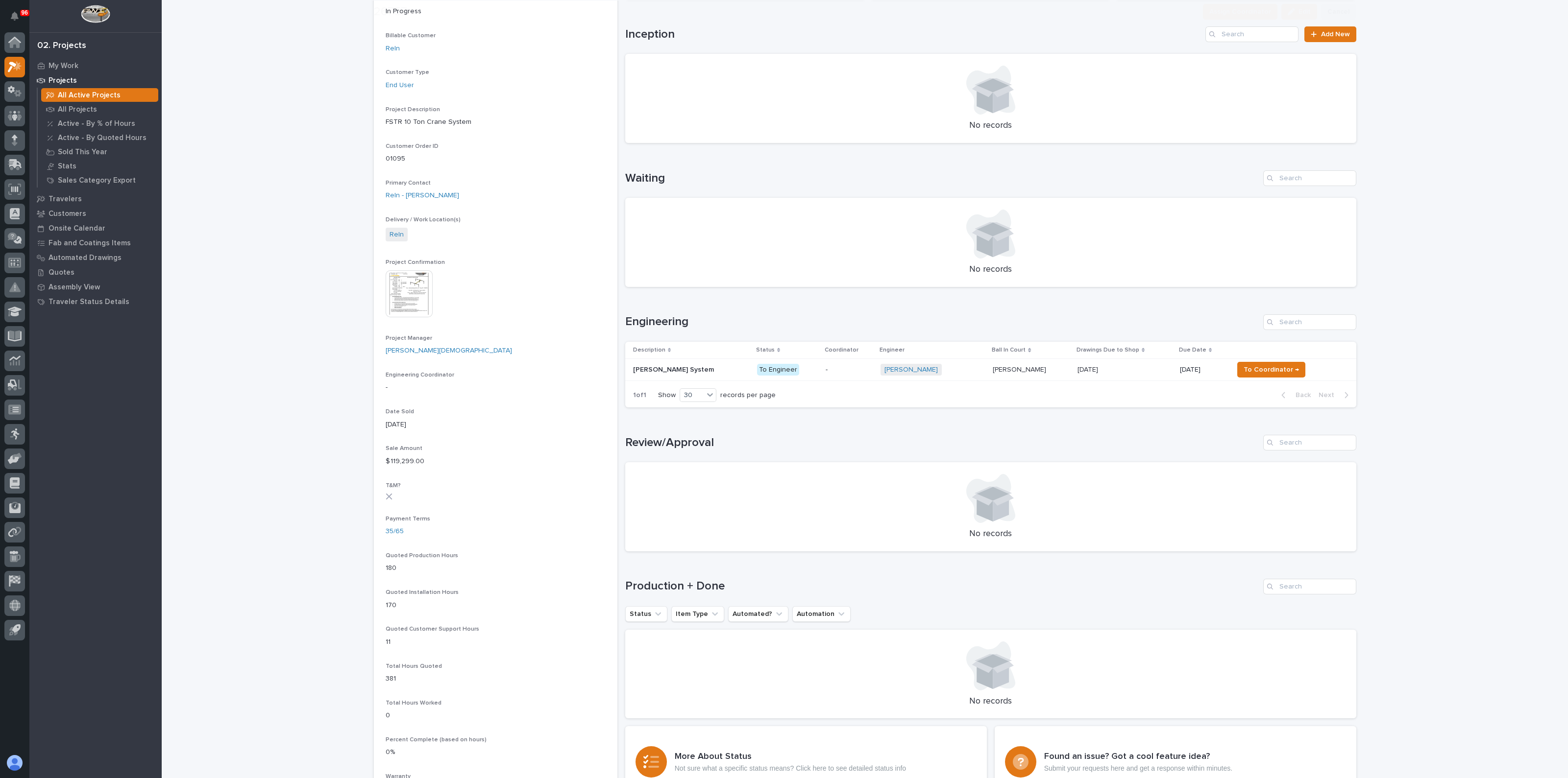
scroll to position [184, 0]
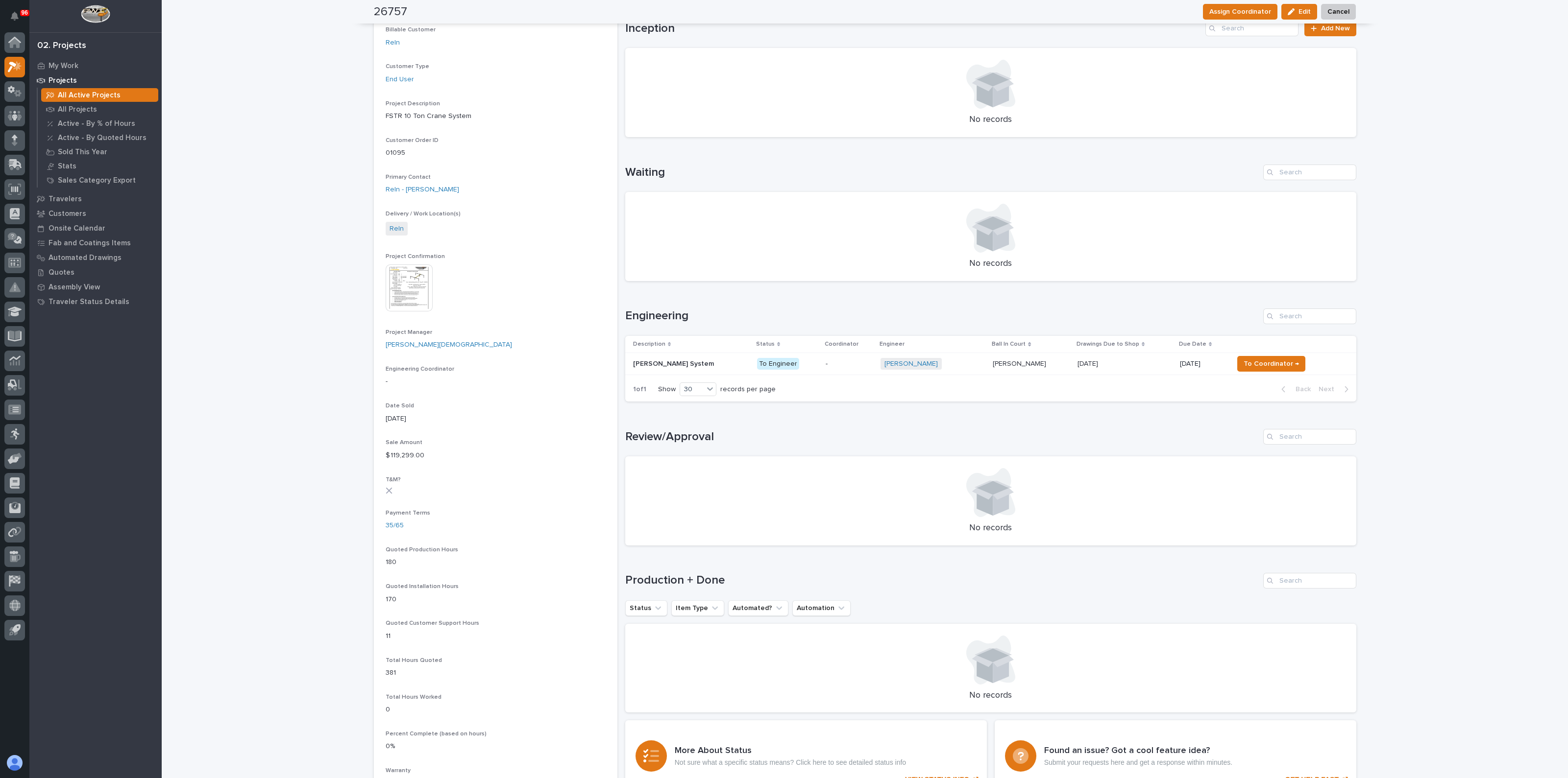
click at [654, 362] on p "FS Crane System" at bounding box center [674, 363] width 83 height 10
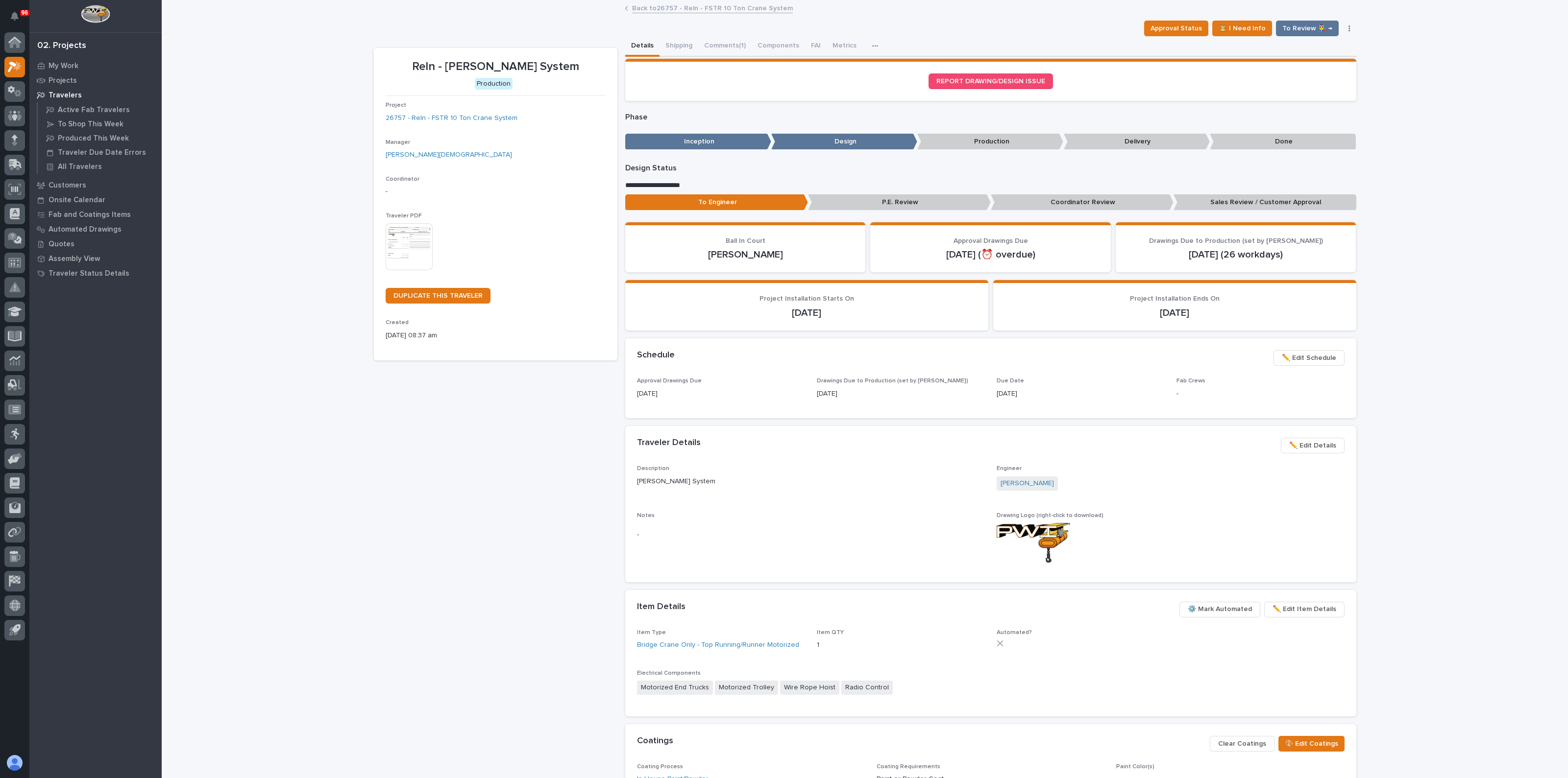
click at [391, 238] on img at bounding box center [409, 247] width 47 height 47
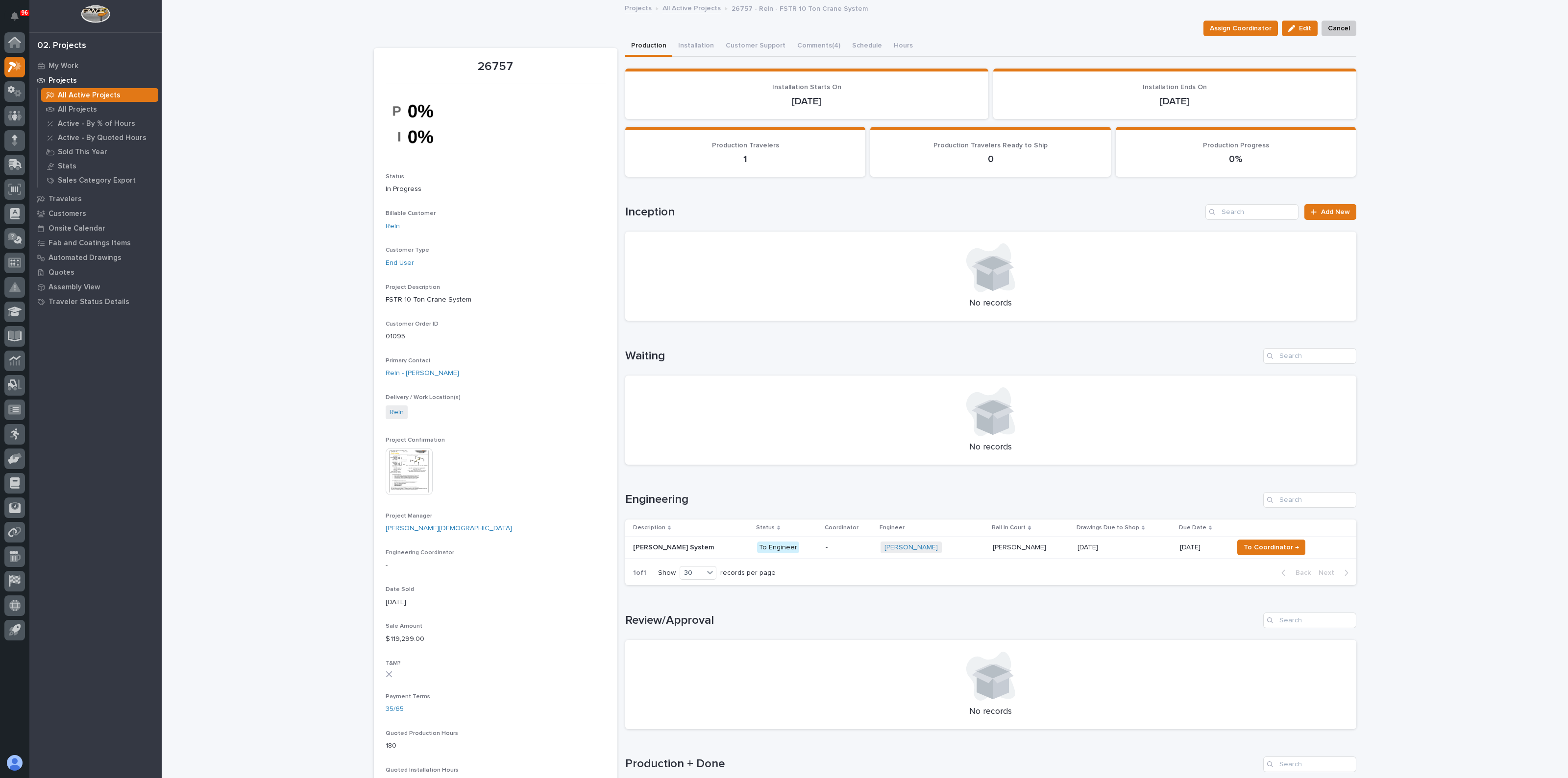
click at [679, 545] on p "FS Crane System" at bounding box center [674, 547] width 83 height 10
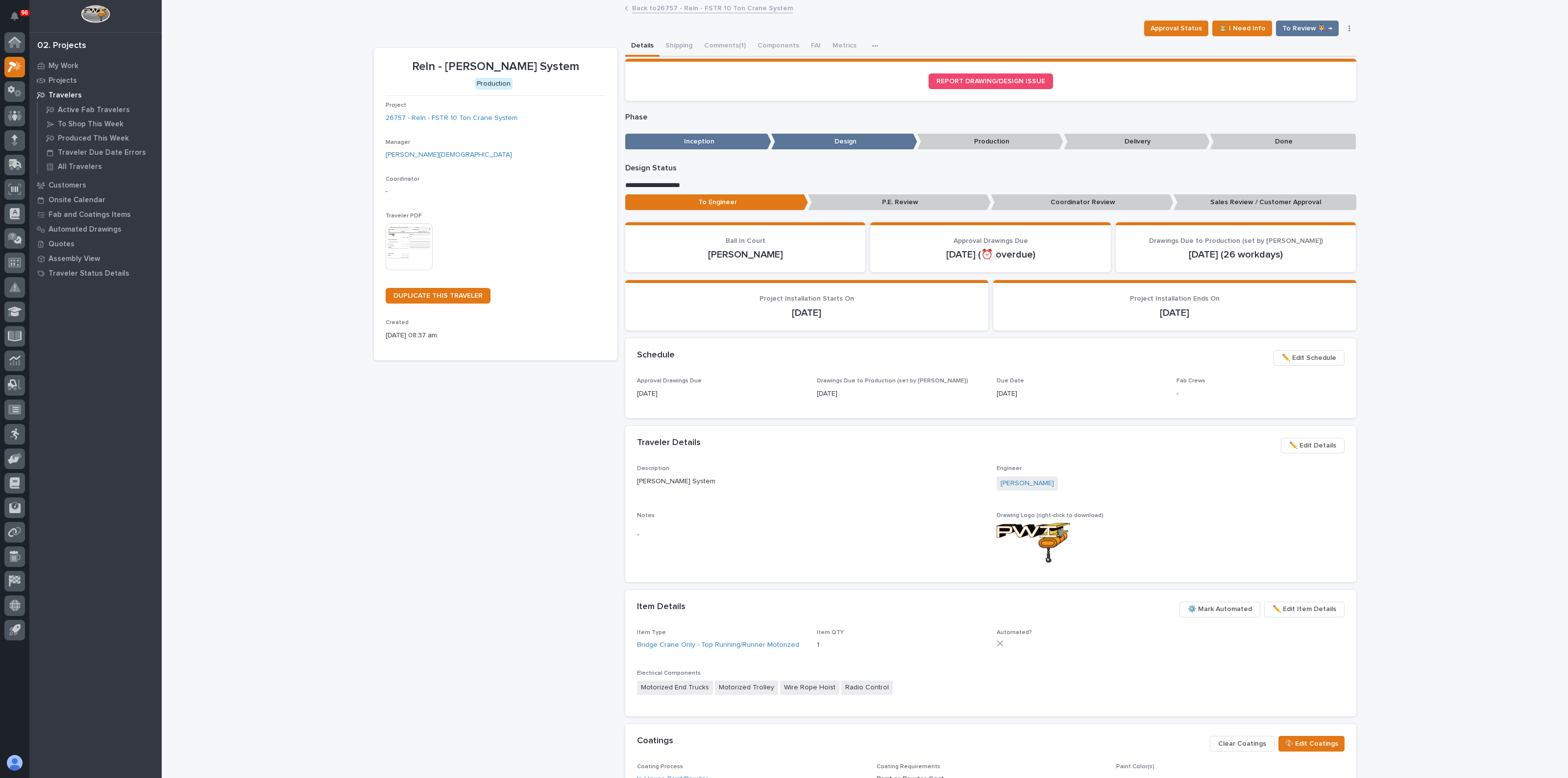
click at [1296, 443] on span "✏️ Edit Details" at bounding box center [1313, 446] width 47 height 12
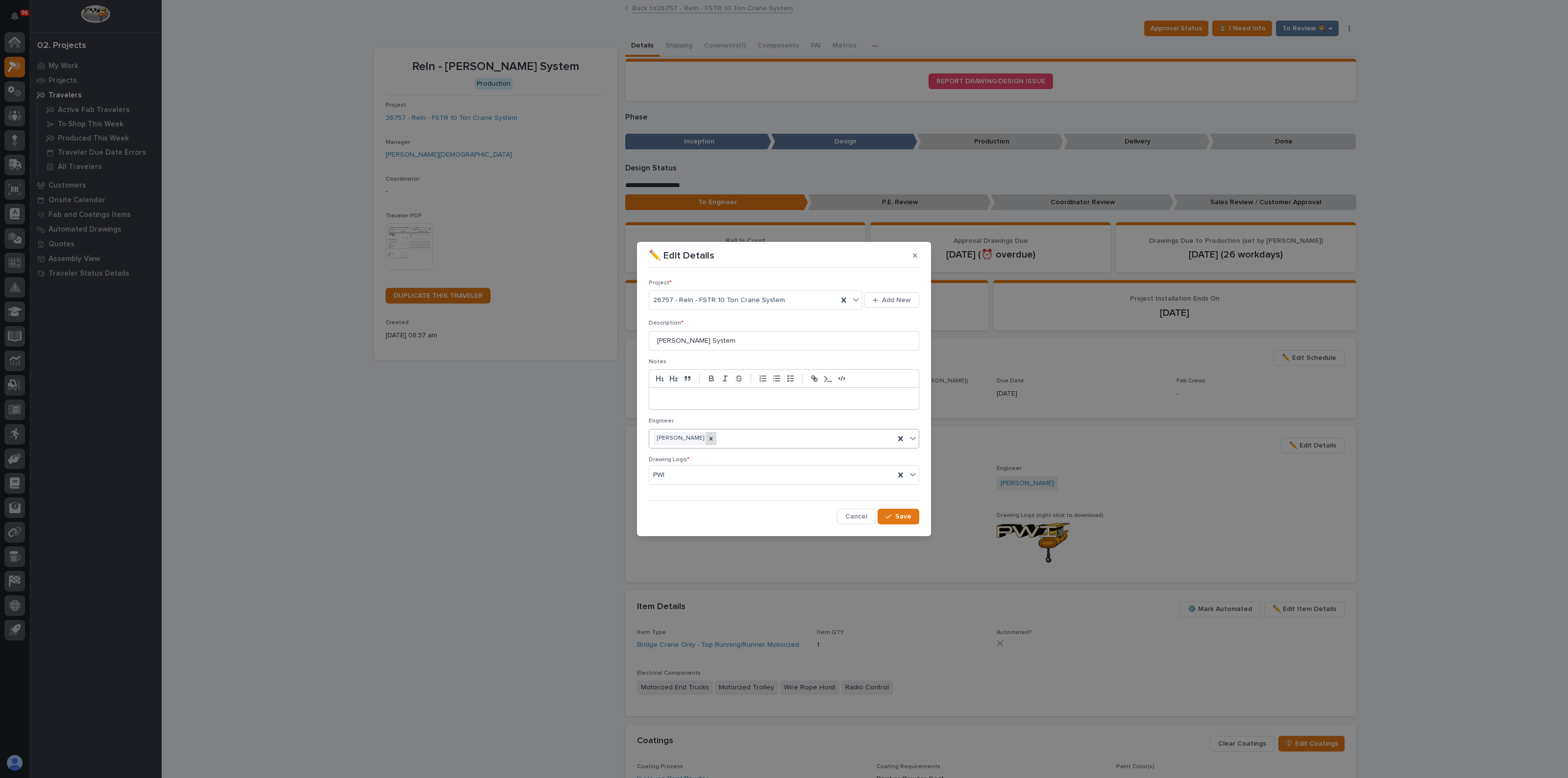
click at [708, 438] on icon at bounding box center [711, 439] width 7 height 7
click at [763, 444] on div "Select..." at bounding box center [777, 438] width 257 height 16
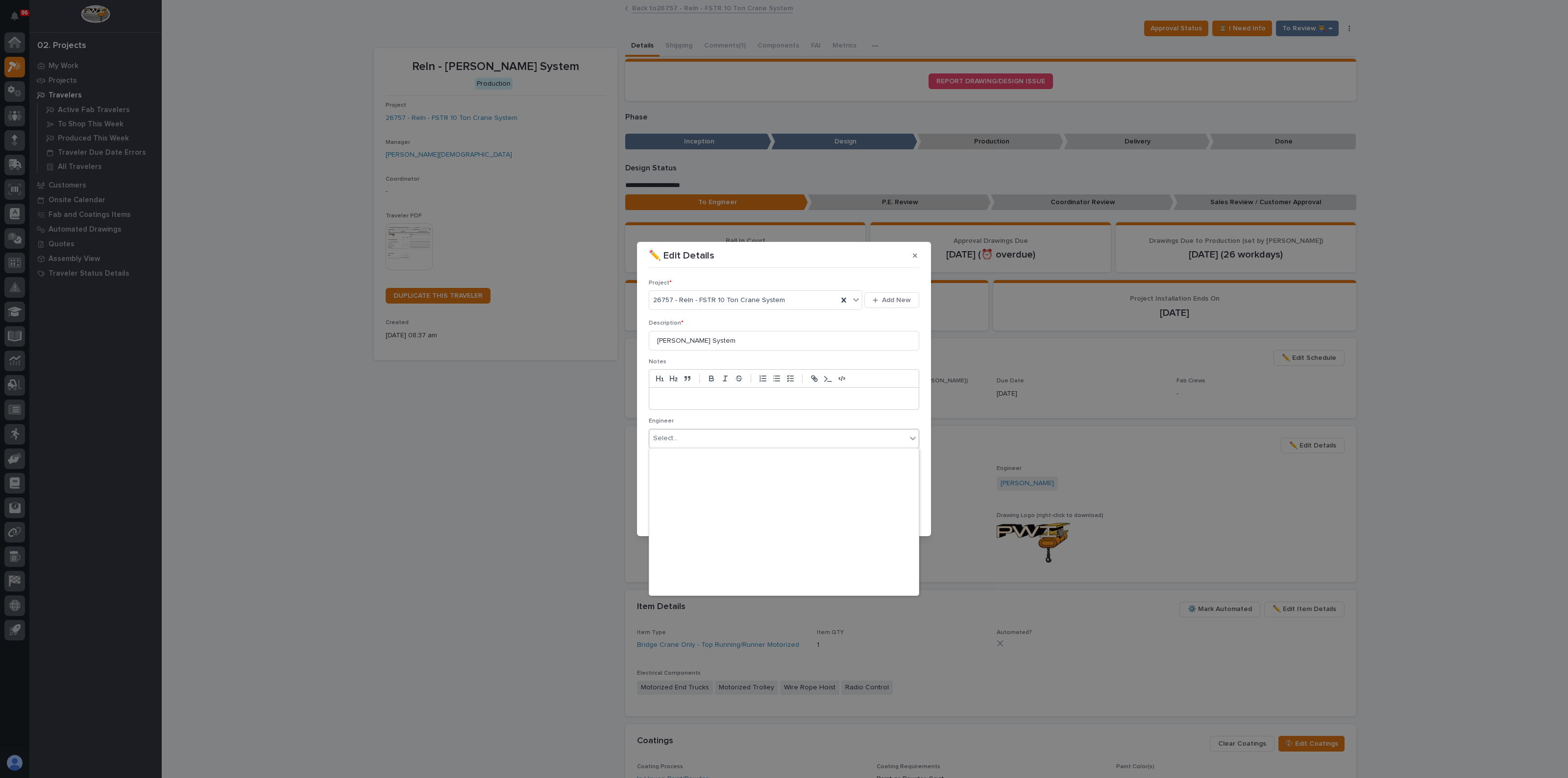
scroll to position [607, 0]
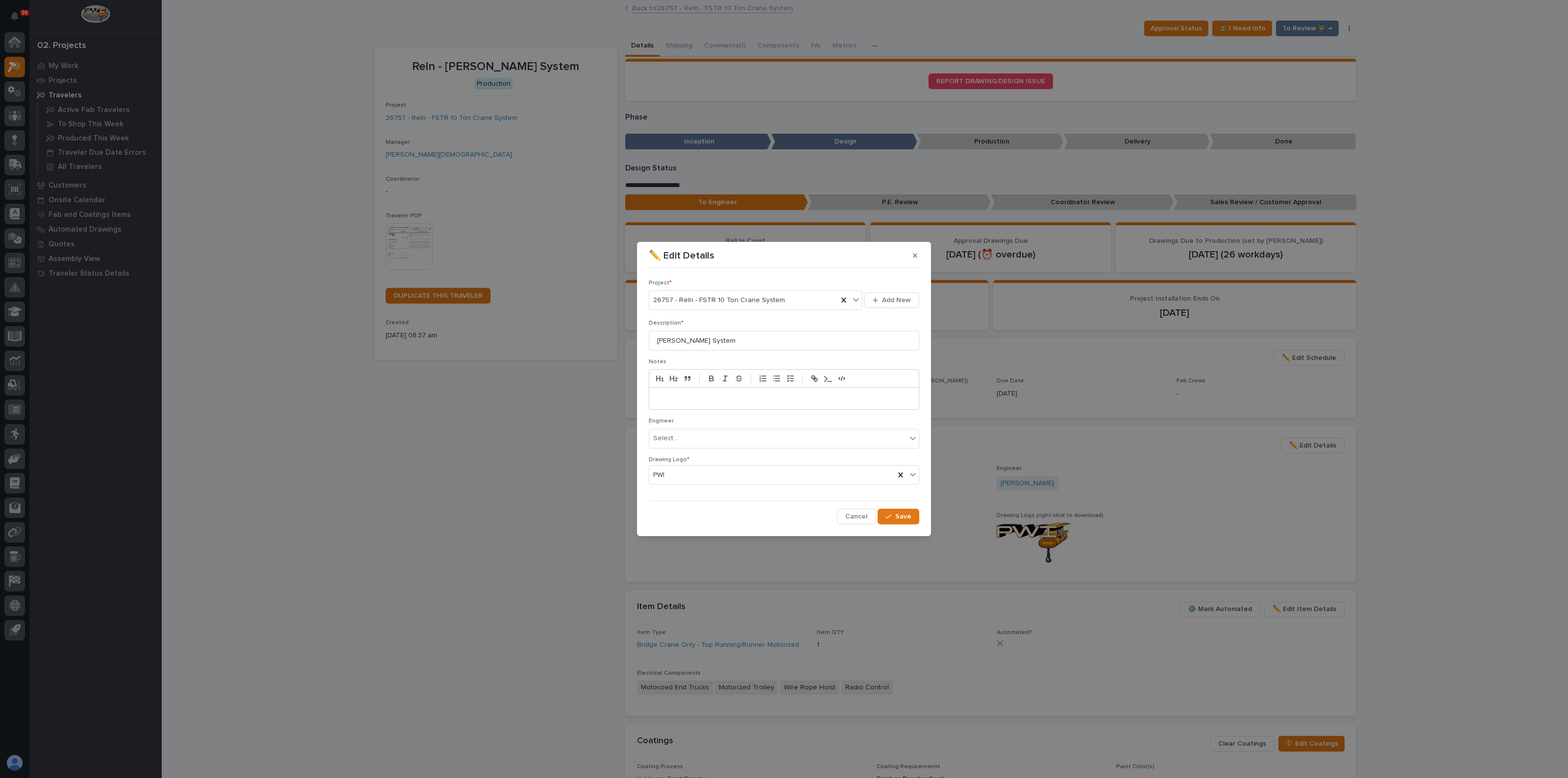
click at [463, 550] on div "✏️ Edit Details Project * 26757 - Reln - FSTR 10 Ton Crane System Add New Descr…" at bounding box center [784, 389] width 1568 height 778
drag, startPoint x: 903, startPoint y: 519, endPoint x: 876, endPoint y: 528, distance: 28.5
click at [903, 520] on span "Save" at bounding box center [903, 517] width 16 height 9
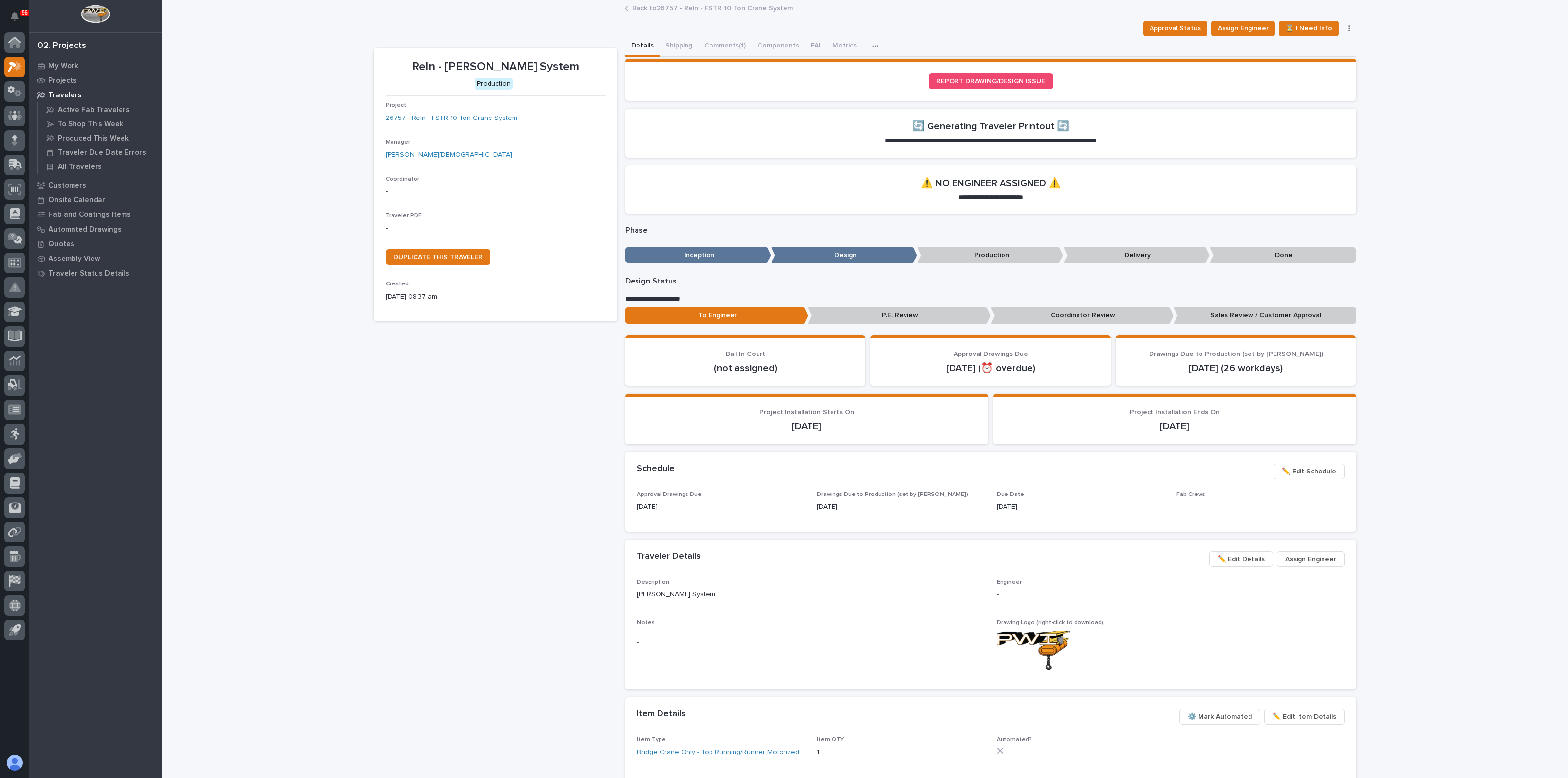
click at [1245, 554] on span "✏️ Edit Details" at bounding box center [1241, 560] width 47 height 12
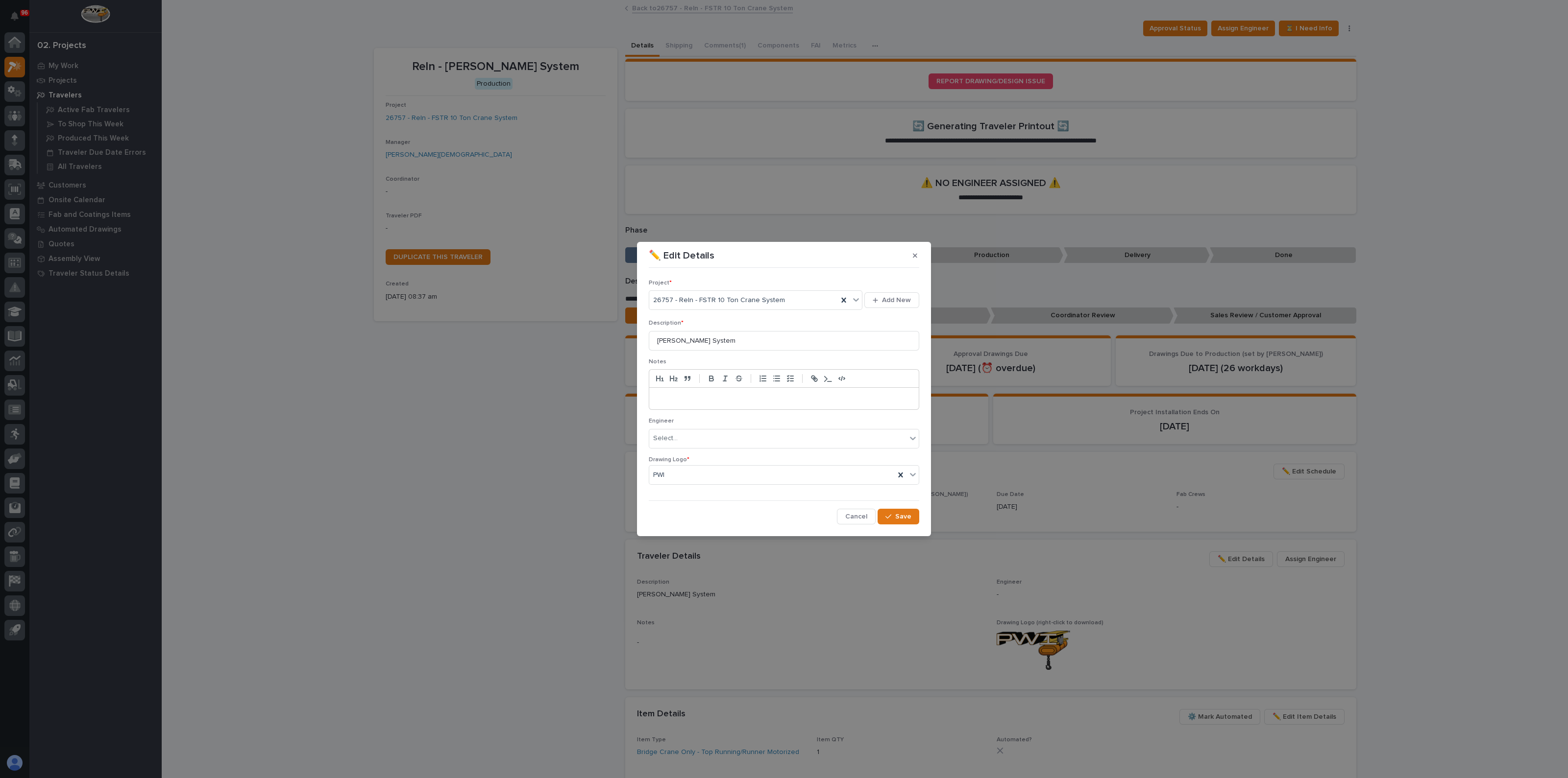
click at [909, 259] on button "button" at bounding box center [915, 255] width 16 height 16
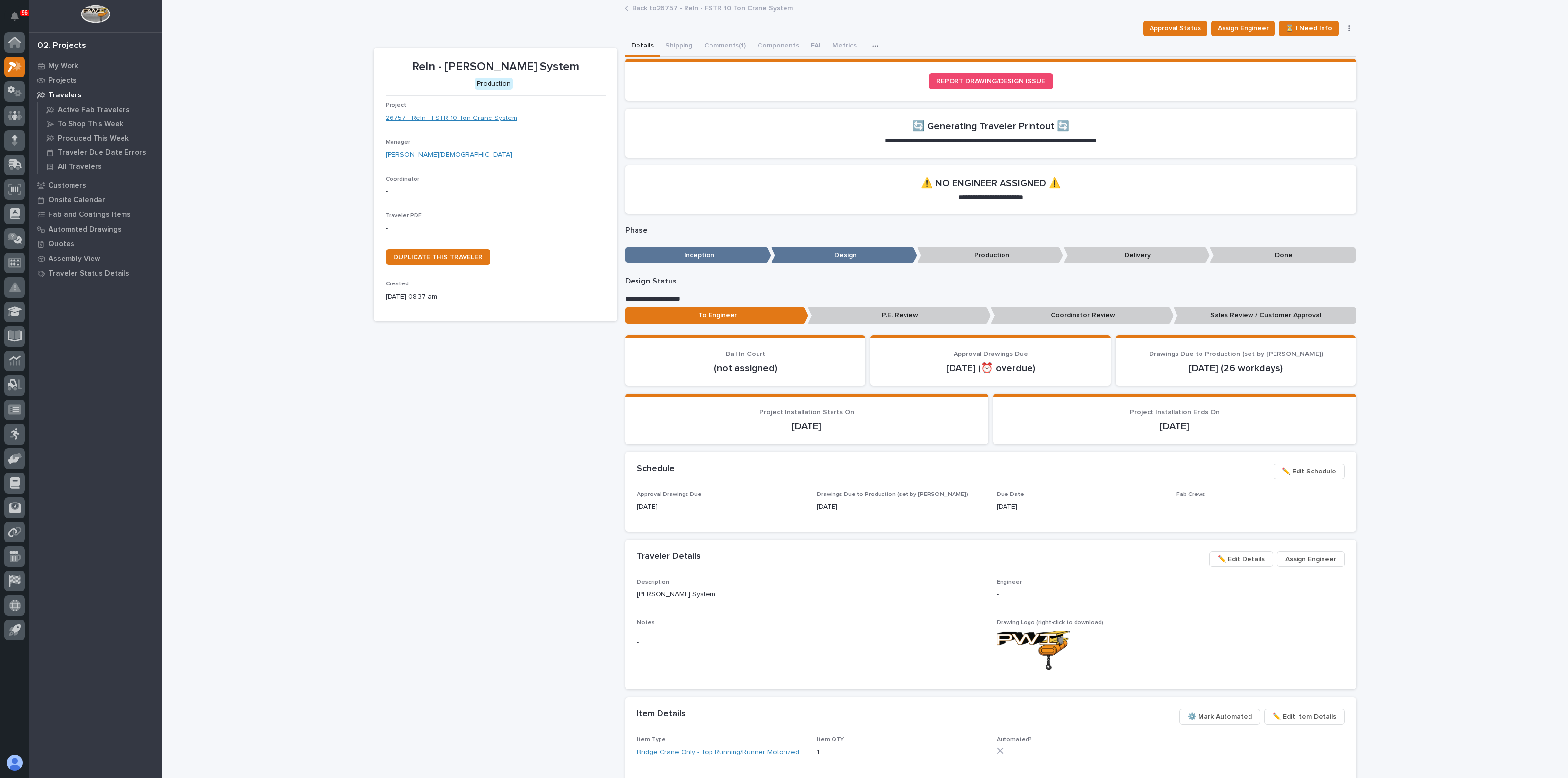
click at [411, 119] on link "26757 - Reln - FSTR 10 Ton Crane System" at bounding box center [452, 118] width 132 height 10
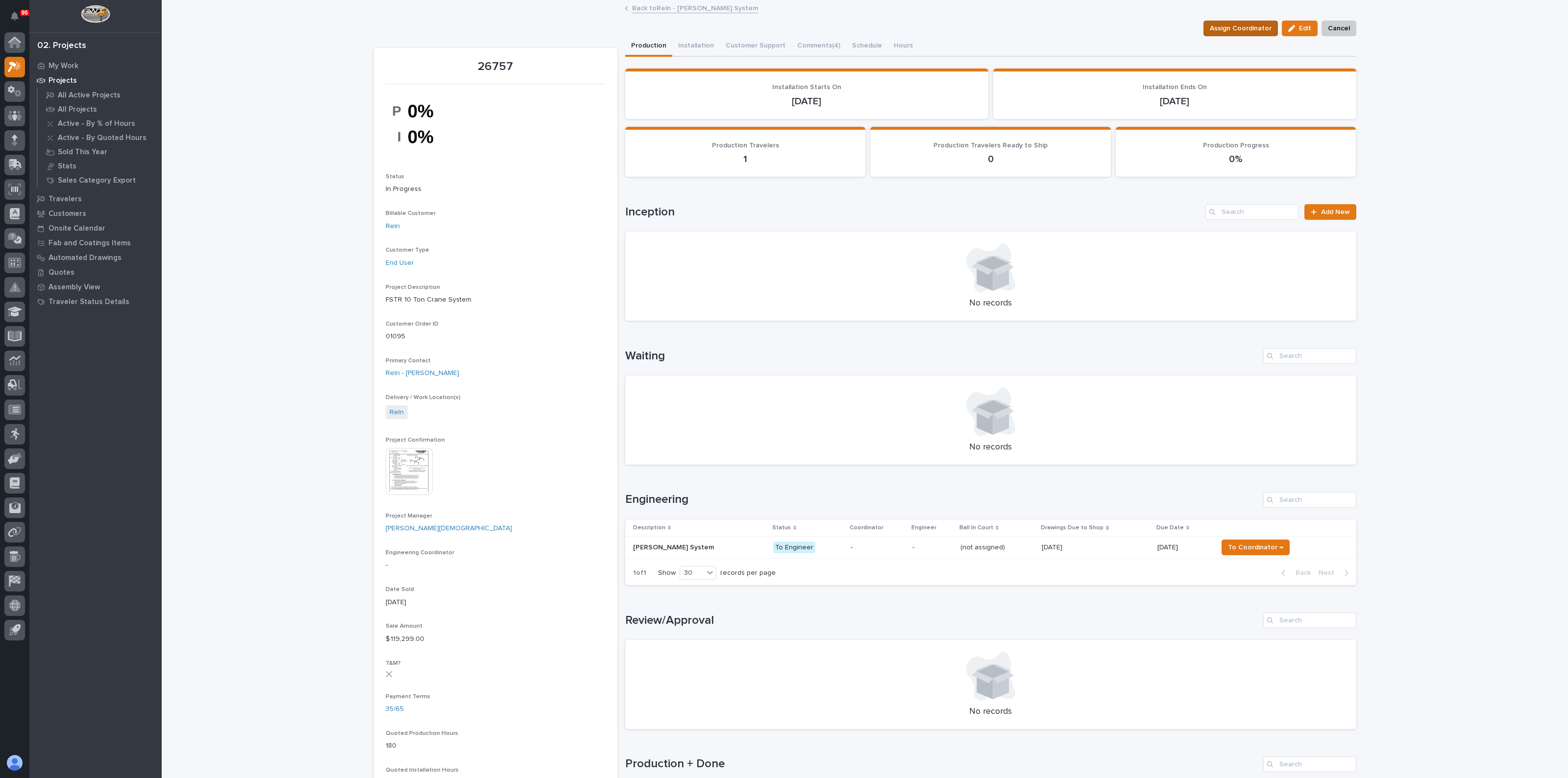
click at [1217, 30] on span "Assign Coordinator" at bounding box center [1241, 28] width 62 height 12
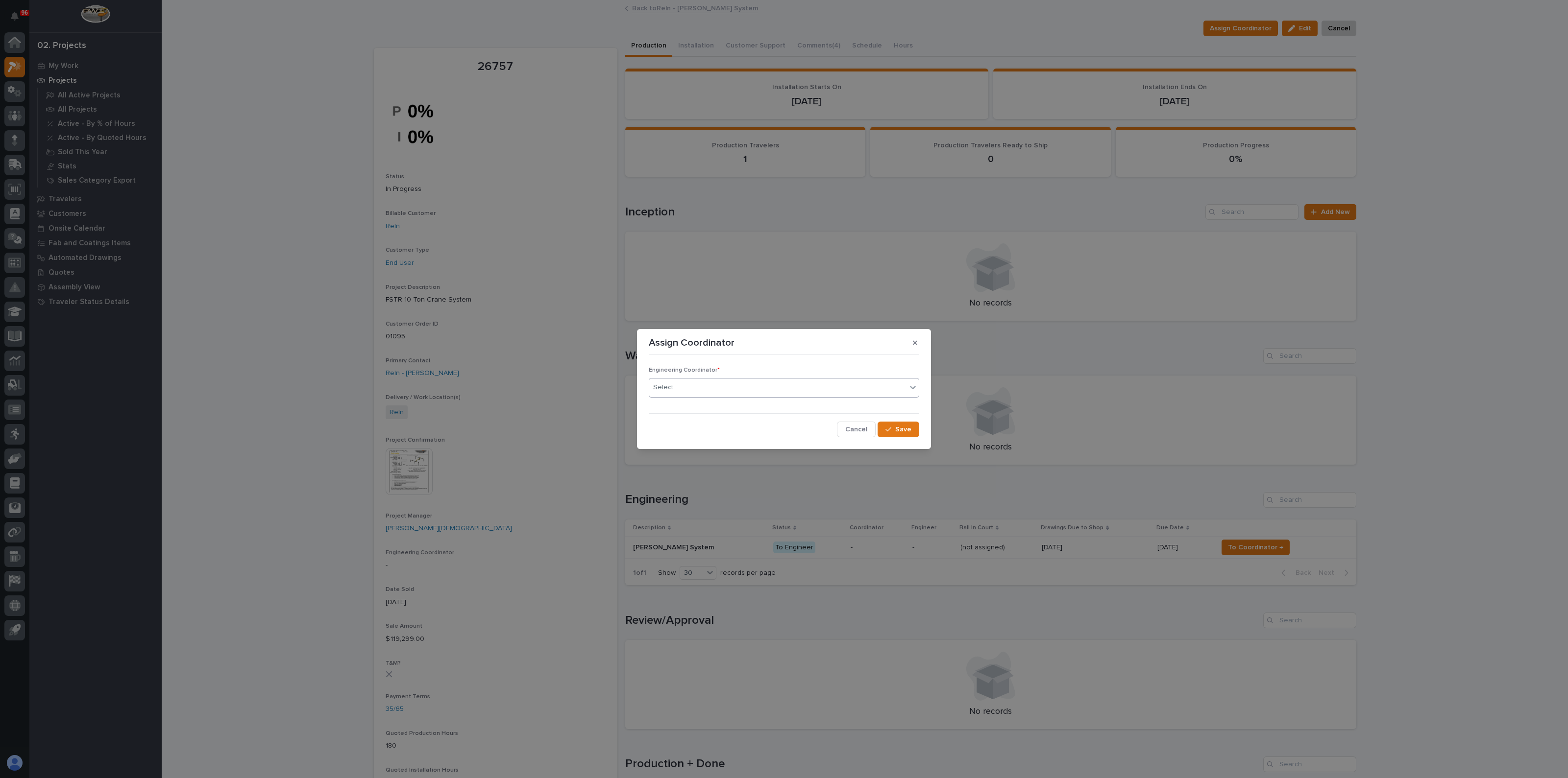
click at [680, 386] on div "Select..." at bounding box center [777, 387] width 257 height 16
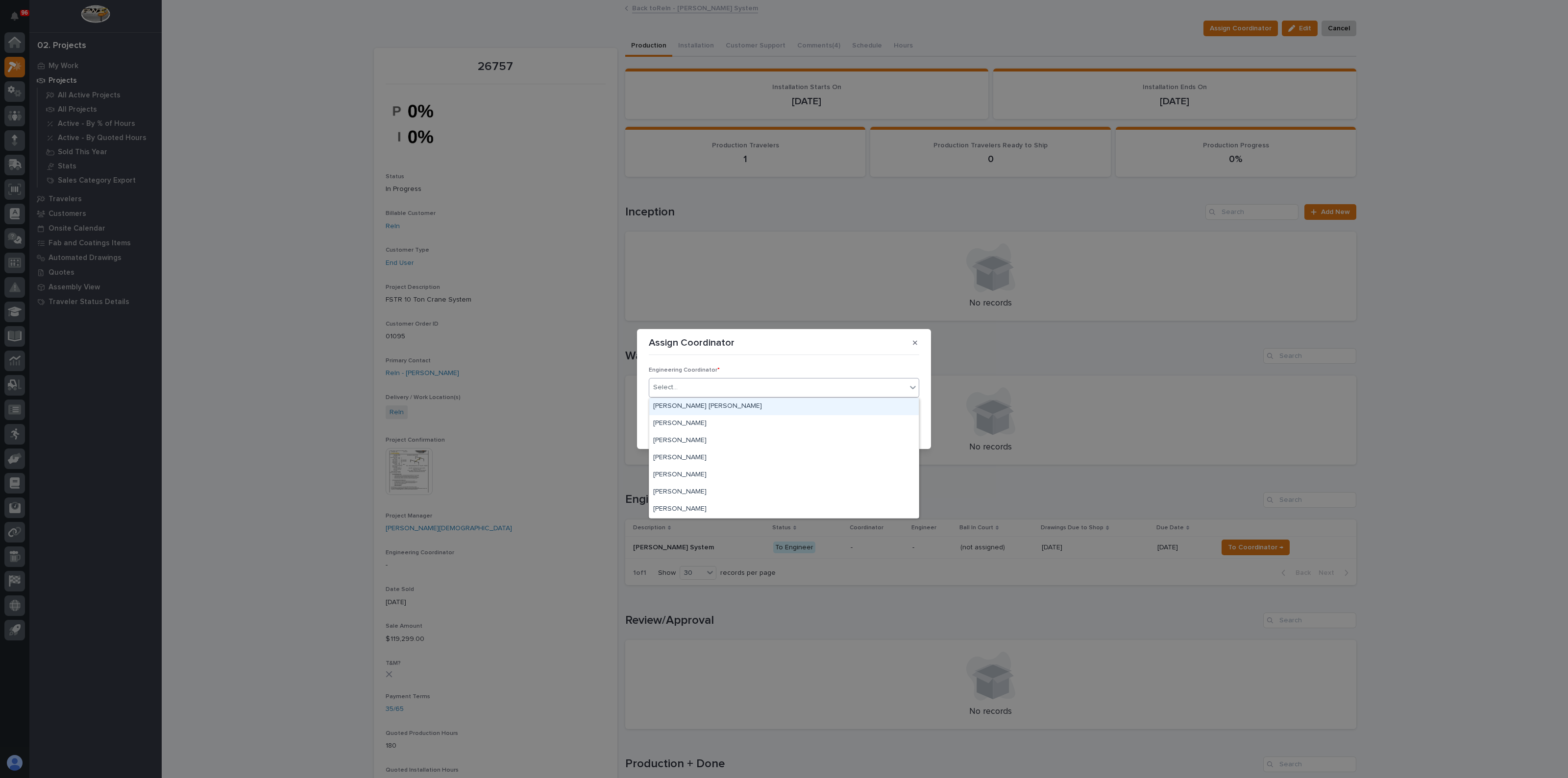
click at [687, 396] on div "Select..." at bounding box center [777, 387] width 257 height 16
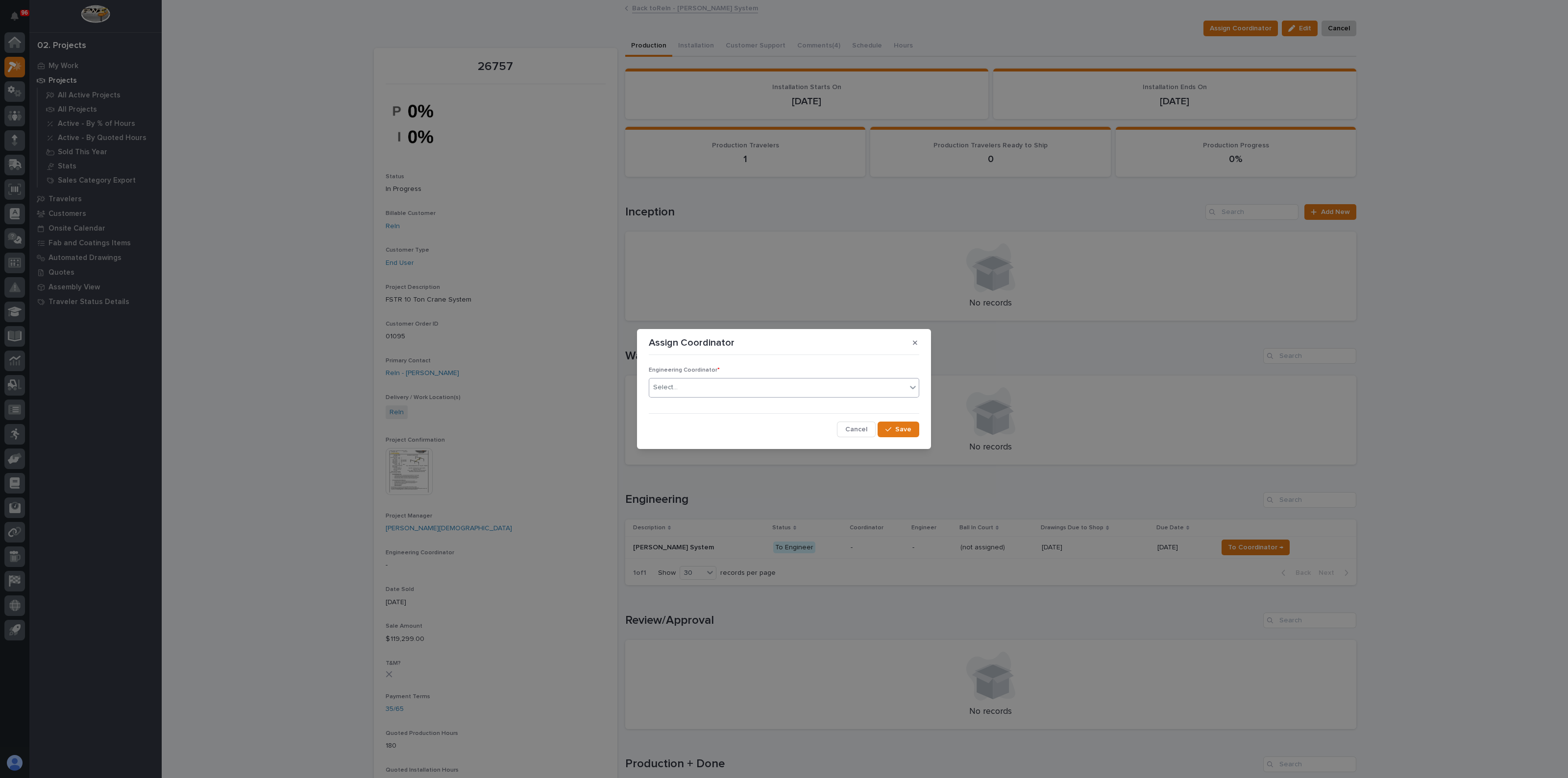
click at [702, 393] on div "Select..." at bounding box center [777, 387] width 257 height 16
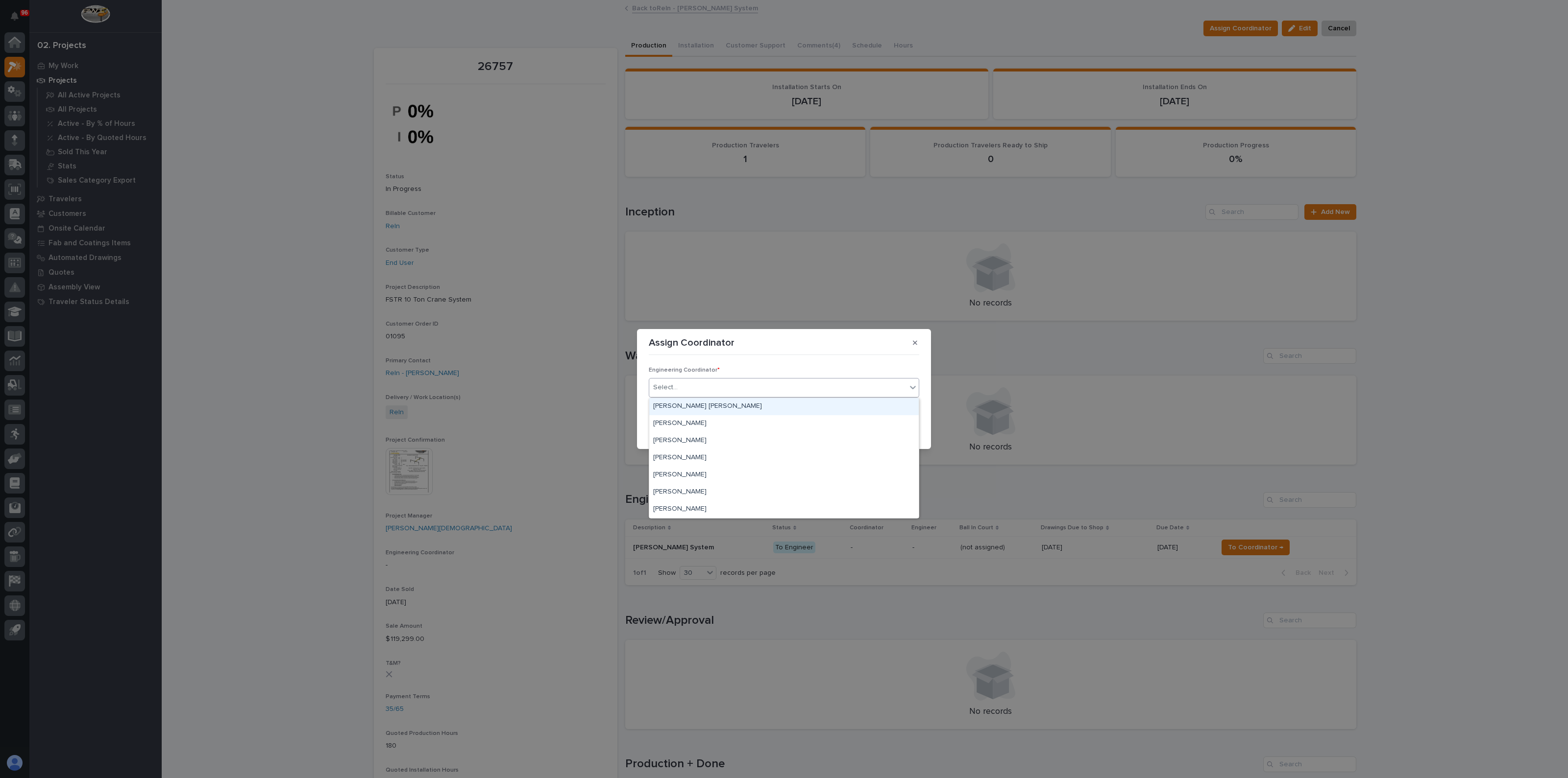
click at [694, 408] on div "Ben Lee Miller" at bounding box center [784, 407] width 269 height 17
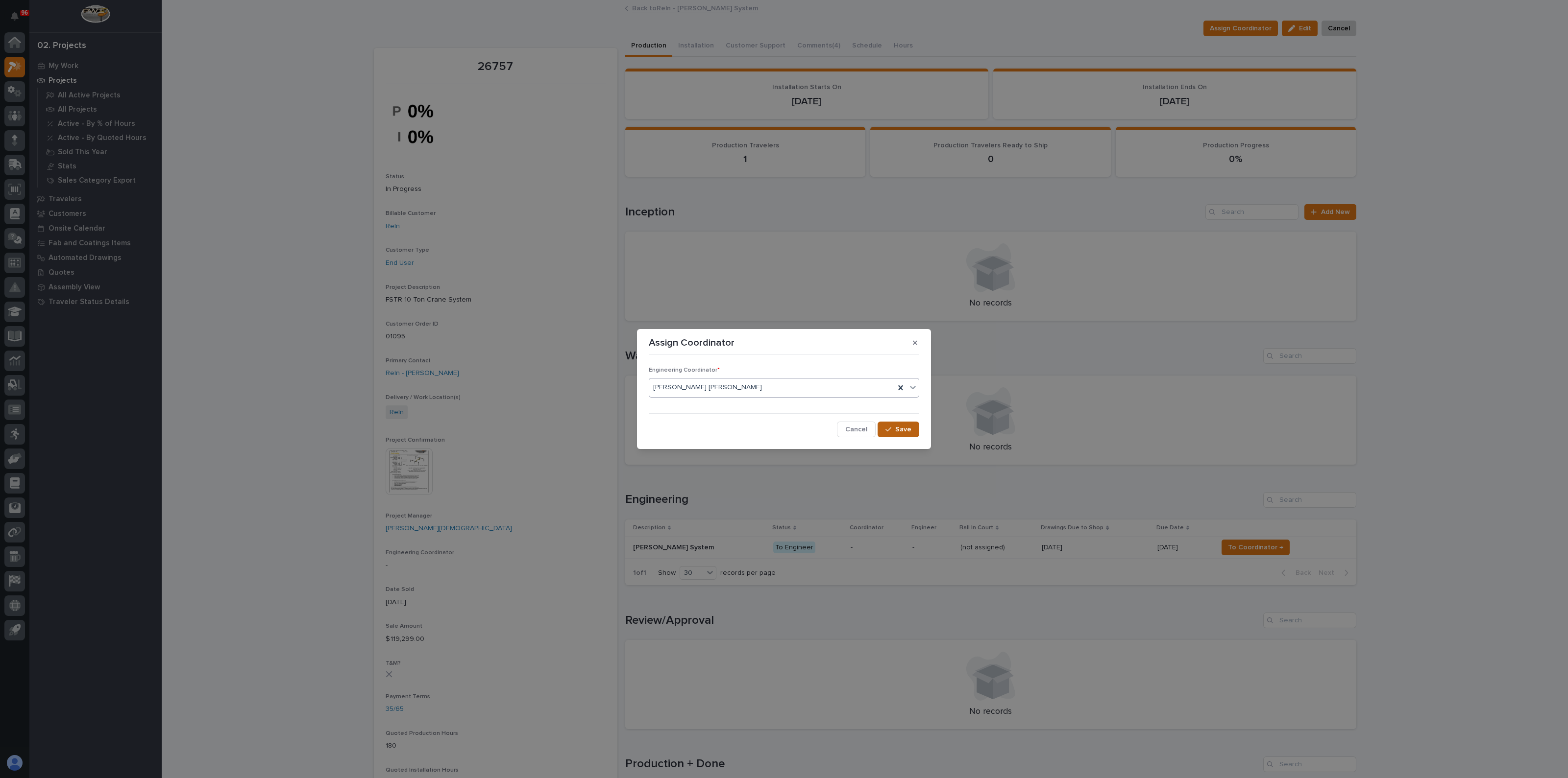
click at [894, 429] on div "button" at bounding box center [890, 429] width 10 height 7
